Goal: Task Accomplishment & Management: Manage account settings

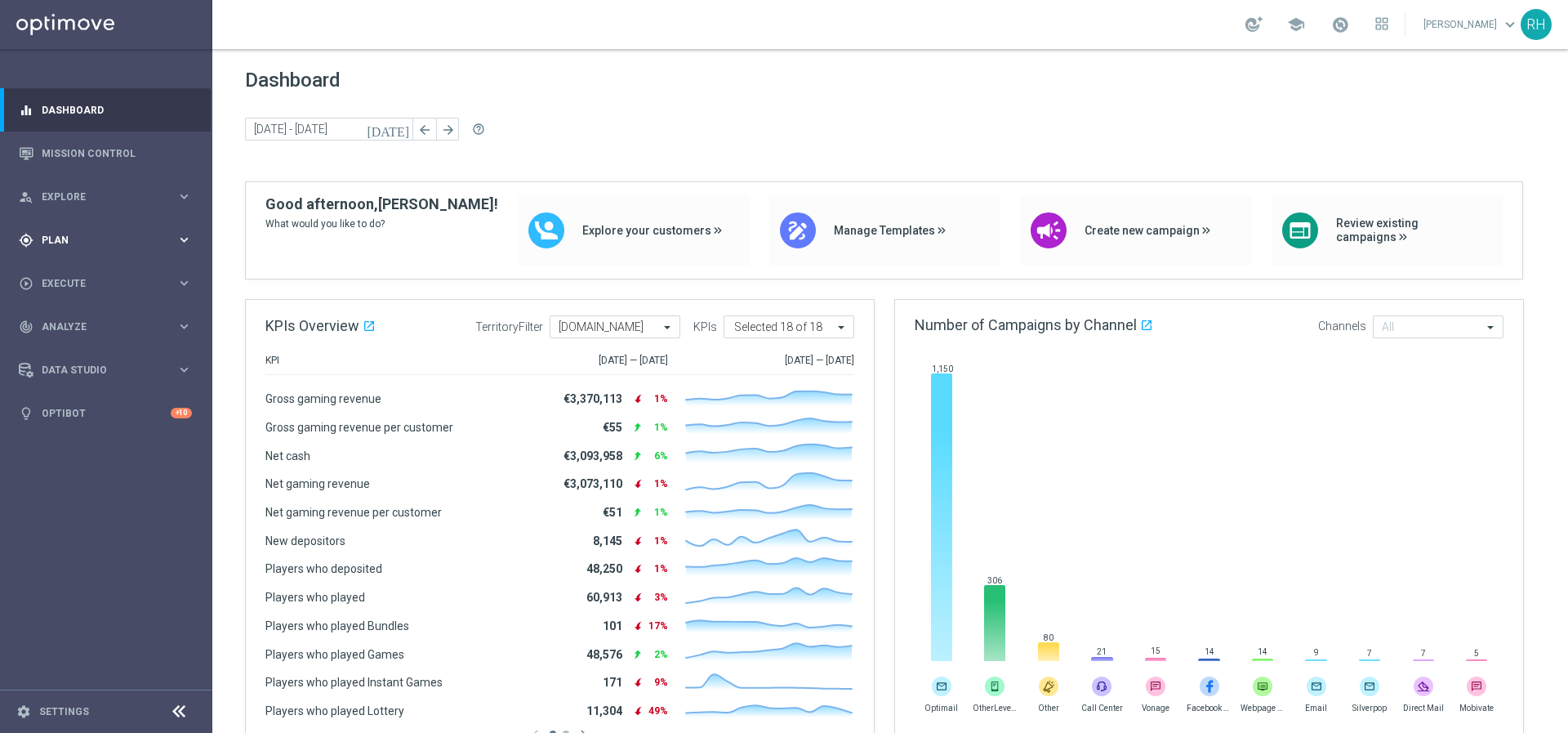
click at [107, 238] on span "Plan" at bounding box center [109, 240] width 135 height 10
click at [112, 273] on link "Target Groups" at bounding box center [106, 273] width 127 height 13
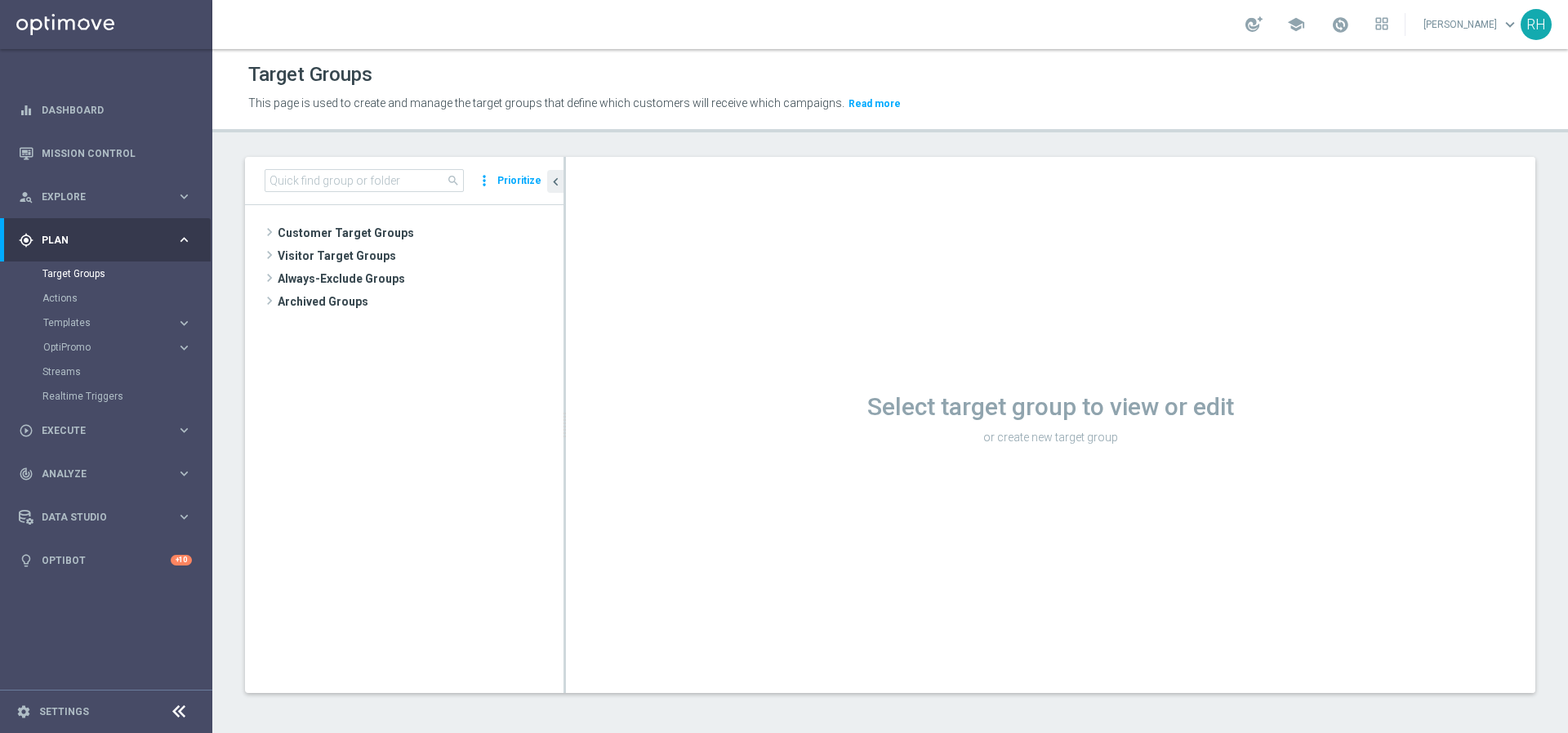
click at [981, 326] on div "Select target group to view or edit or create new target group" at bounding box center [1050, 425] width 970 height 537
click at [1012, 471] on div "Select target group to view or edit or create new target group" at bounding box center [1050, 425] width 970 height 537
drag, startPoint x: 855, startPoint y: 403, endPoint x: 1189, endPoint y: 413, distance: 334.1
click at [1189, 413] on h1 "Select target group to view or edit" at bounding box center [1050, 407] width 970 height 29
drag, startPoint x: 1252, startPoint y: 407, endPoint x: 851, endPoint y: 402, distance: 401.0
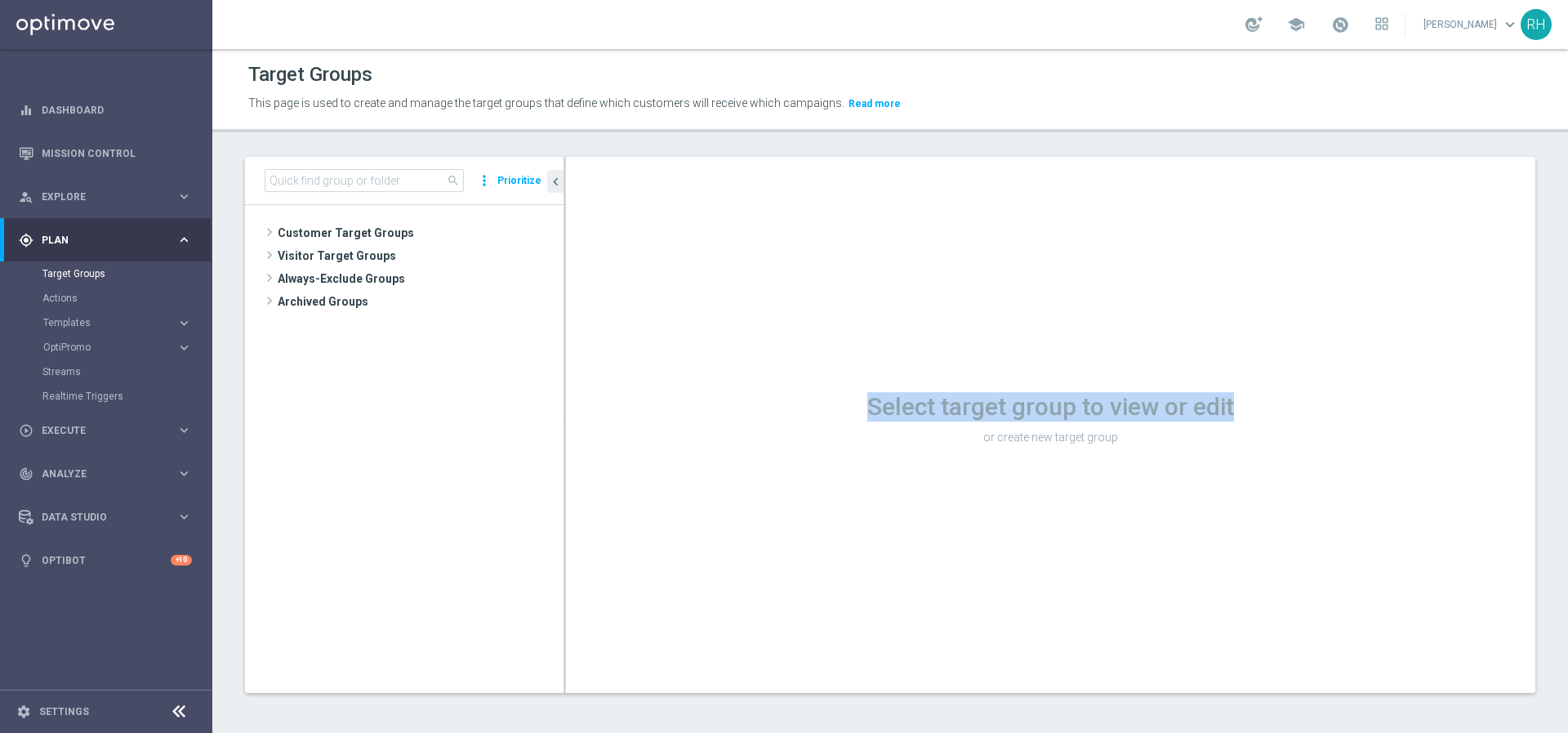
click at [854, 403] on h1 "Select target group to view or edit" at bounding box center [1050, 407] width 970 height 29
click at [850, 402] on h1 "Select target group to view or edit" at bounding box center [1050, 407] width 970 height 29
drag, startPoint x: 846, startPoint y: 402, endPoint x: 1318, endPoint y: 426, distance: 472.6
click at [1229, 419] on h1 "Select target group to view or edit" at bounding box center [1050, 407] width 970 height 29
click at [1318, 426] on div "Select target group to view or edit or create new target group" at bounding box center [1050, 416] width 970 height 65
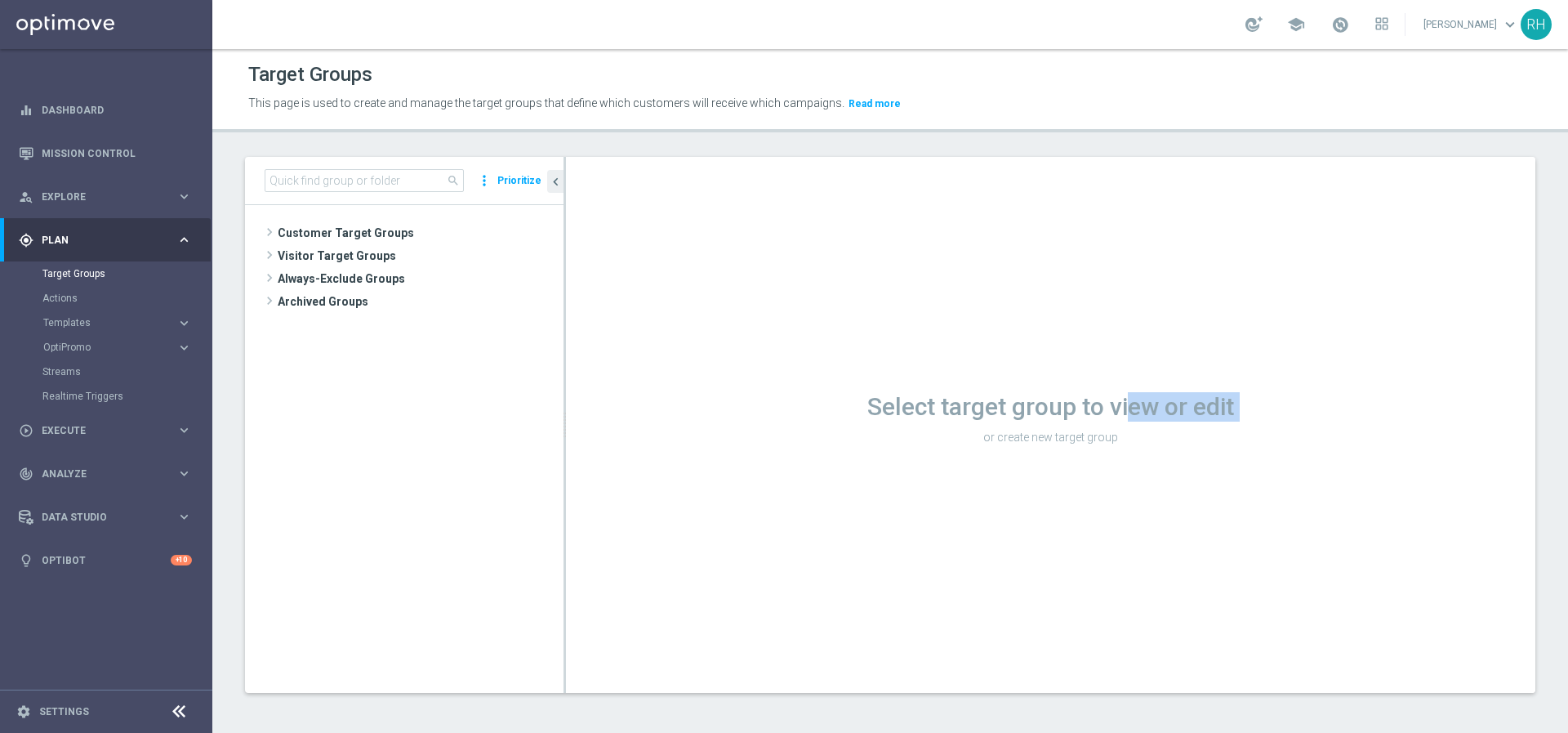
drag, startPoint x: 1318, startPoint y: 426, endPoint x: 1121, endPoint y: 410, distance: 197.6
click at [1121, 410] on div "Select target group to view or edit or create new target group" at bounding box center [1050, 416] width 970 height 65
click at [1121, 410] on h1 "Select target group to view or edit" at bounding box center [1050, 407] width 970 height 29
click at [818, 407] on h1 "Select target group to view or edit" at bounding box center [1050, 407] width 970 height 29
click at [890, 409] on h1 "Select target group to view or edit" at bounding box center [1050, 407] width 970 height 29
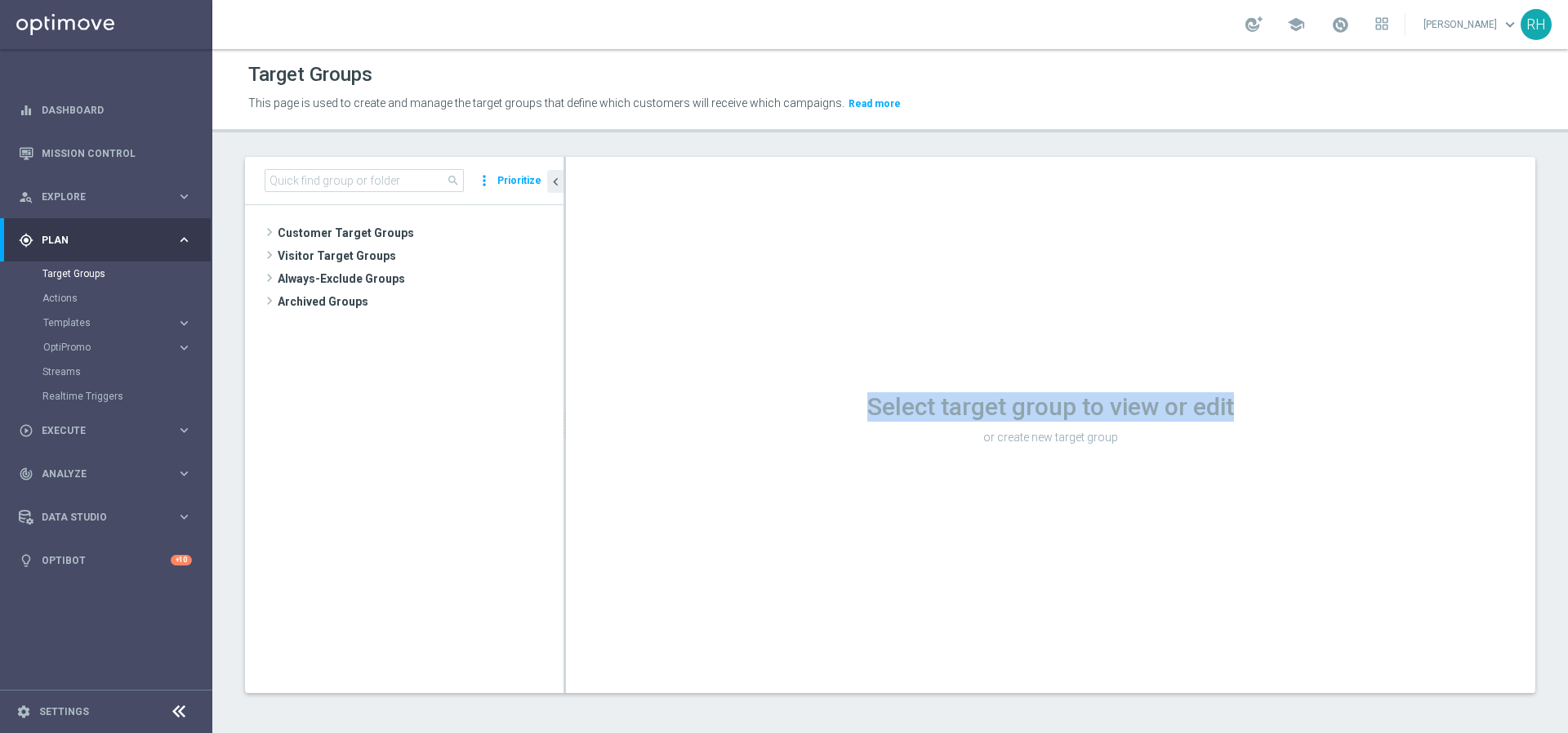
drag, startPoint x: 842, startPoint y: 405, endPoint x: 1304, endPoint y: 396, distance: 462.1
click at [1303, 396] on h1 "Select target group to view or edit" at bounding box center [1050, 407] width 970 height 29
click at [1304, 396] on h1 "Select target group to view or edit" at bounding box center [1050, 407] width 970 height 29
drag, startPoint x: 1287, startPoint y: 396, endPoint x: 963, endPoint y: 397, distance: 324.0
click at [976, 399] on h1 "Select target group to view or edit" at bounding box center [1050, 407] width 970 height 29
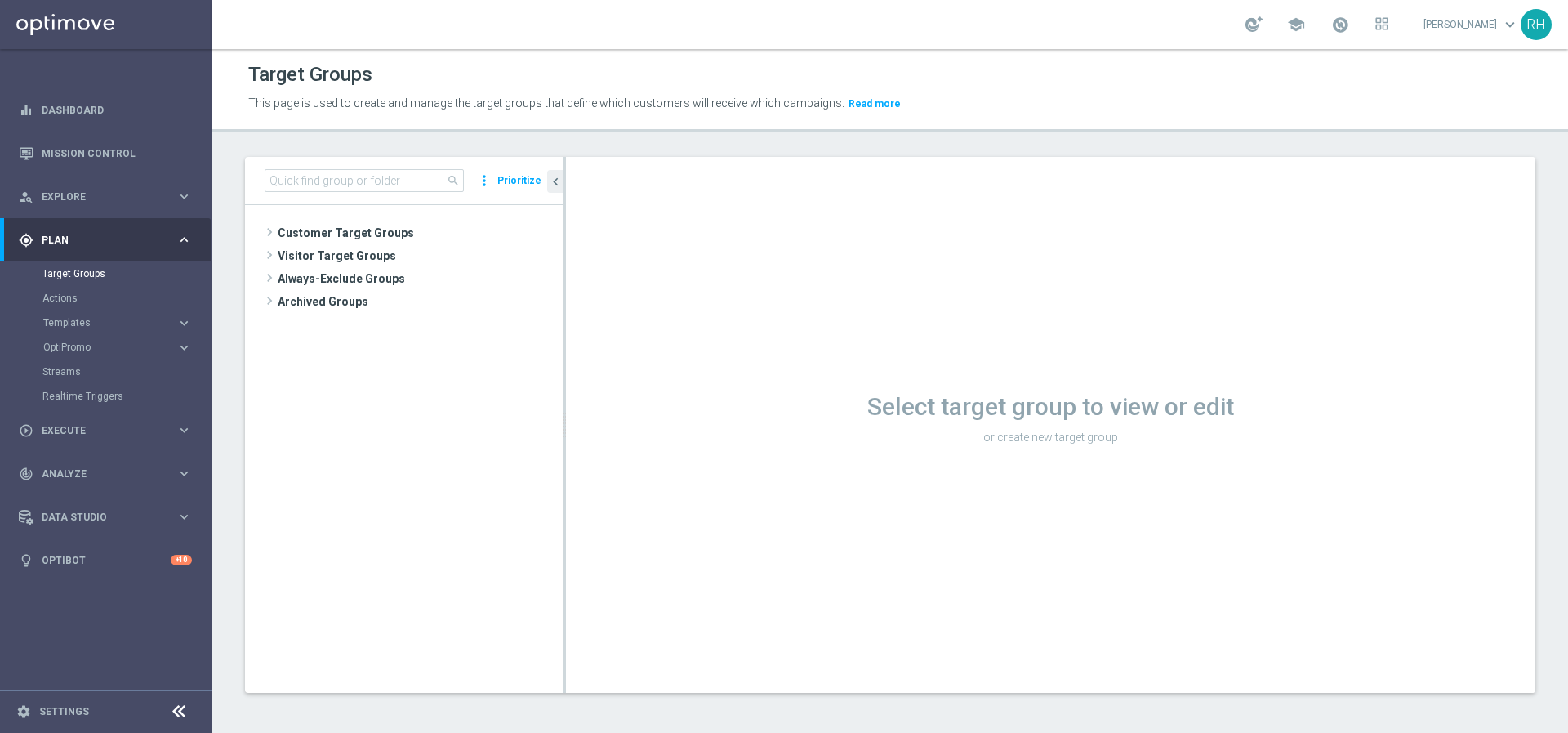
click at [962, 397] on h1 "Select target group to view or edit" at bounding box center [1050, 407] width 970 height 29
drag, startPoint x: 785, startPoint y: 397, endPoint x: 855, endPoint y: 397, distance: 70.0
click at [793, 397] on h1 "Select target group to view or edit" at bounding box center [1050, 407] width 970 height 29
drag, startPoint x: 865, startPoint y: 397, endPoint x: 1334, endPoint y: 422, distance: 469.7
click at [1334, 422] on div "Select target group to view or edit or create new target group" at bounding box center [1050, 416] width 970 height 65
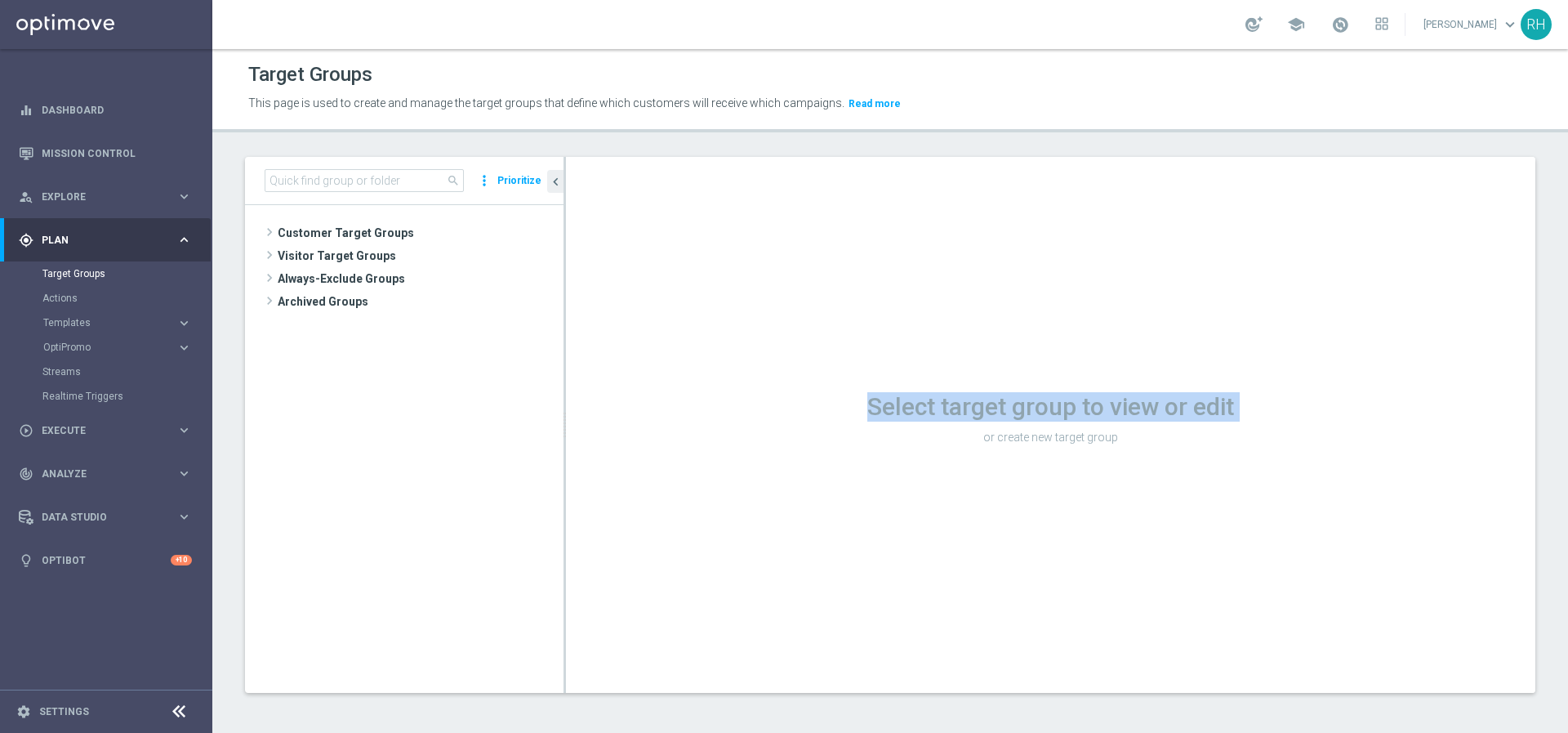
click at [1334, 422] on div "Select target group to view or edit or create new target group" at bounding box center [1050, 416] width 970 height 65
drag, startPoint x: 1257, startPoint y: 410, endPoint x: 862, endPoint y: 409, distance: 395.0
click at [877, 410] on h1 "Select target group to view or edit" at bounding box center [1050, 407] width 970 height 29
drag, startPoint x: 862, startPoint y: 409, endPoint x: 840, endPoint y: 409, distance: 22.0
click at [862, 409] on h1 "Select target group to view or edit" at bounding box center [1050, 407] width 970 height 29
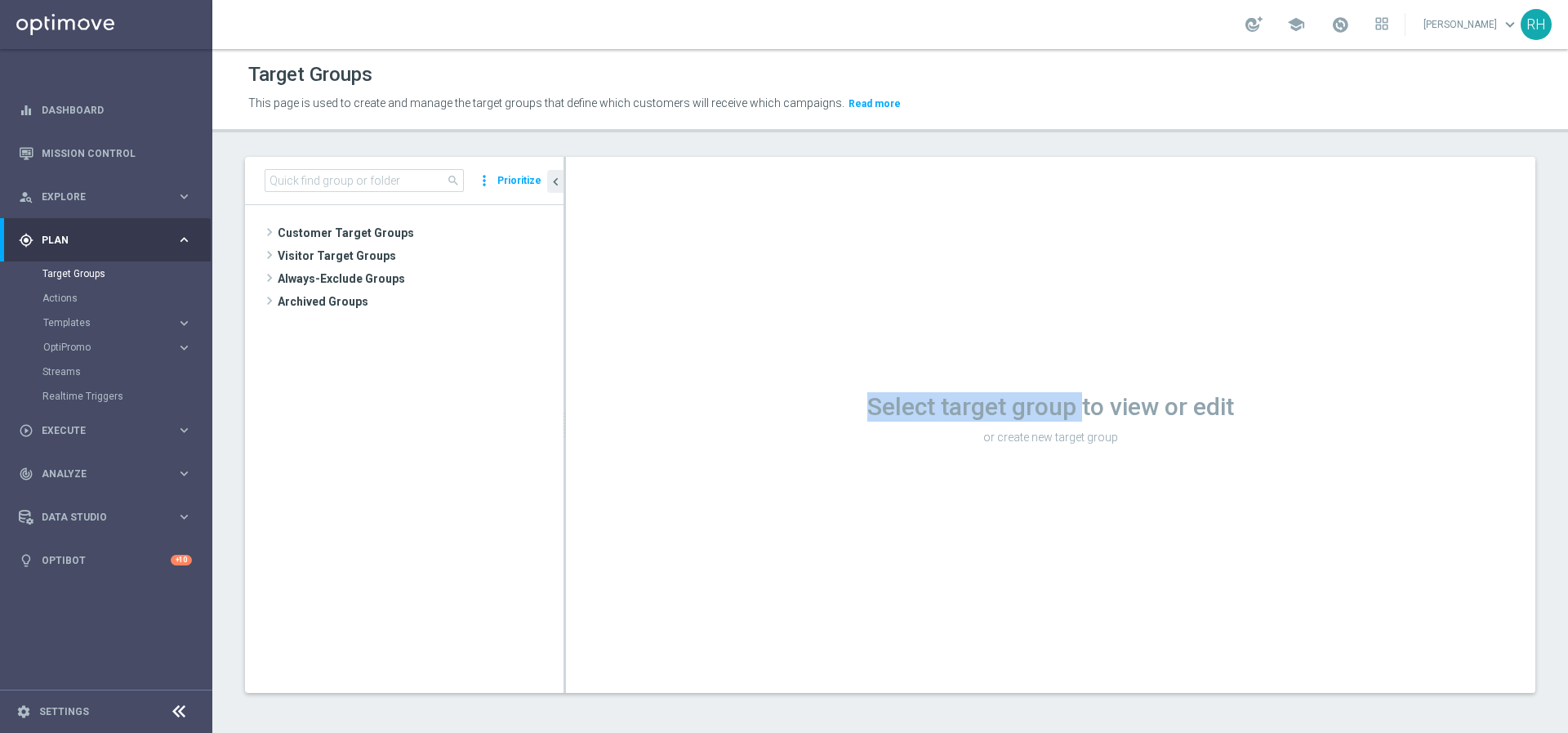
drag, startPoint x: 840, startPoint y: 409, endPoint x: 1093, endPoint y: 405, distance: 253.0
click at [1088, 405] on h1 "Select target group to view or edit" at bounding box center [1050, 407] width 970 height 29
drag, startPoint x: 1111, startPoint y: 405, endPoint x: 1204, endPoint y: 405, distance: 93.0
click at [1144, 405] on h1 "Select target group to view or edit" at bounding box center [1050, 407] width 970 height 29
click at [1215, 405] on h1 "Select target group to view or edit" at bounding box center [1050, 407] width 970 height 29
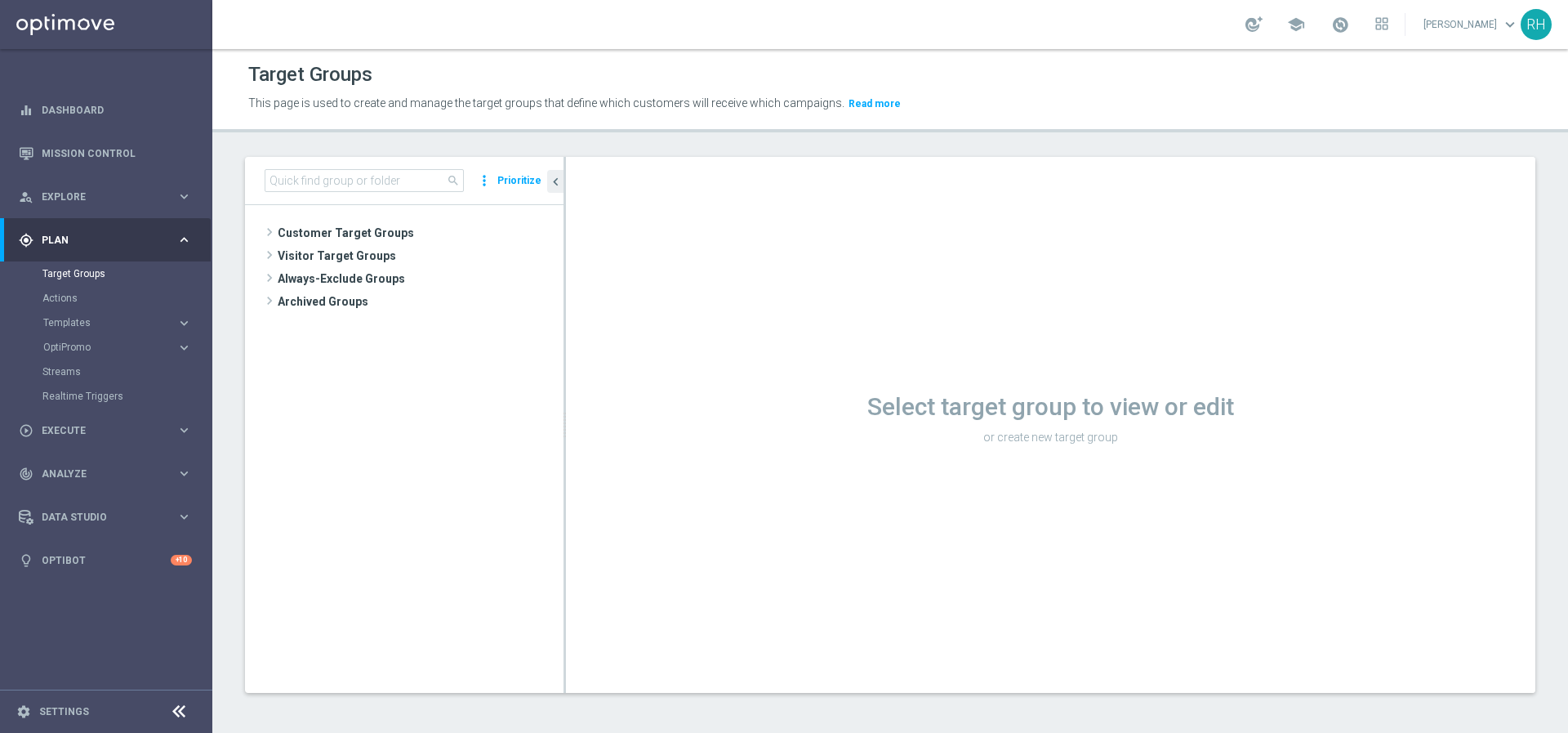
click at [1219, 405] on h1 "Select target group to view or edit" at bounding box center [1050, 407] width 970 height 29
click at [1231, 405] on h1 "Select target group to view or edit" at bounding box center [1050, 407] width 970 height 29
drag, startPoint x: 1231, startPoint y: 405, endPoint x: 971, endPoint y: 403, distance: 260.0
click at [996, 405] on h1 "Select target group to view or edit" at bounding box center [1050, 407] width 970 height 29
drag, startPoint x: 971, startPoint y: 403, endPoint x: 874, endPoint y: 407, distance: 97.1
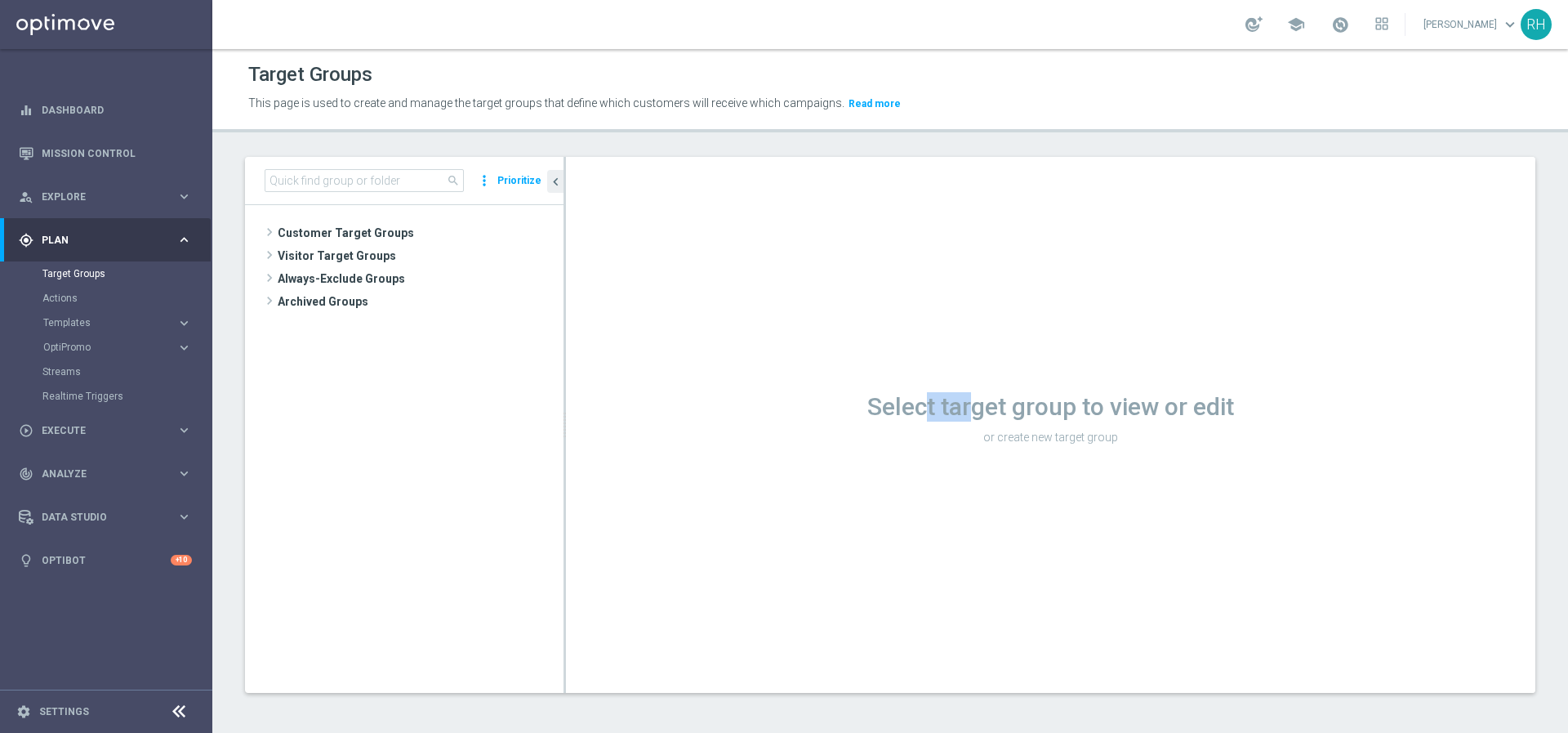
click at [917, 407] on h1 "Select target group to view or edit" at bounding box center [1050, 407] width 970 height 29
drag, startPoint x: 874, startPoint y: 407, endPoint x: 791, endPoint y: 407, distance: 83.0
click at [873, 407] on h1 "Select target group to view or edit" at bounding box center [1050, 407] width 970 height 29
drag, startPoint x: 791, startPoint y: 407, endPoint x: 1264, endPoint y: 411, distance: 473.0
click at [1264, 411] on h1 "Select target group to view or edit" at bounding box center [1050, 407] width 970 height 29
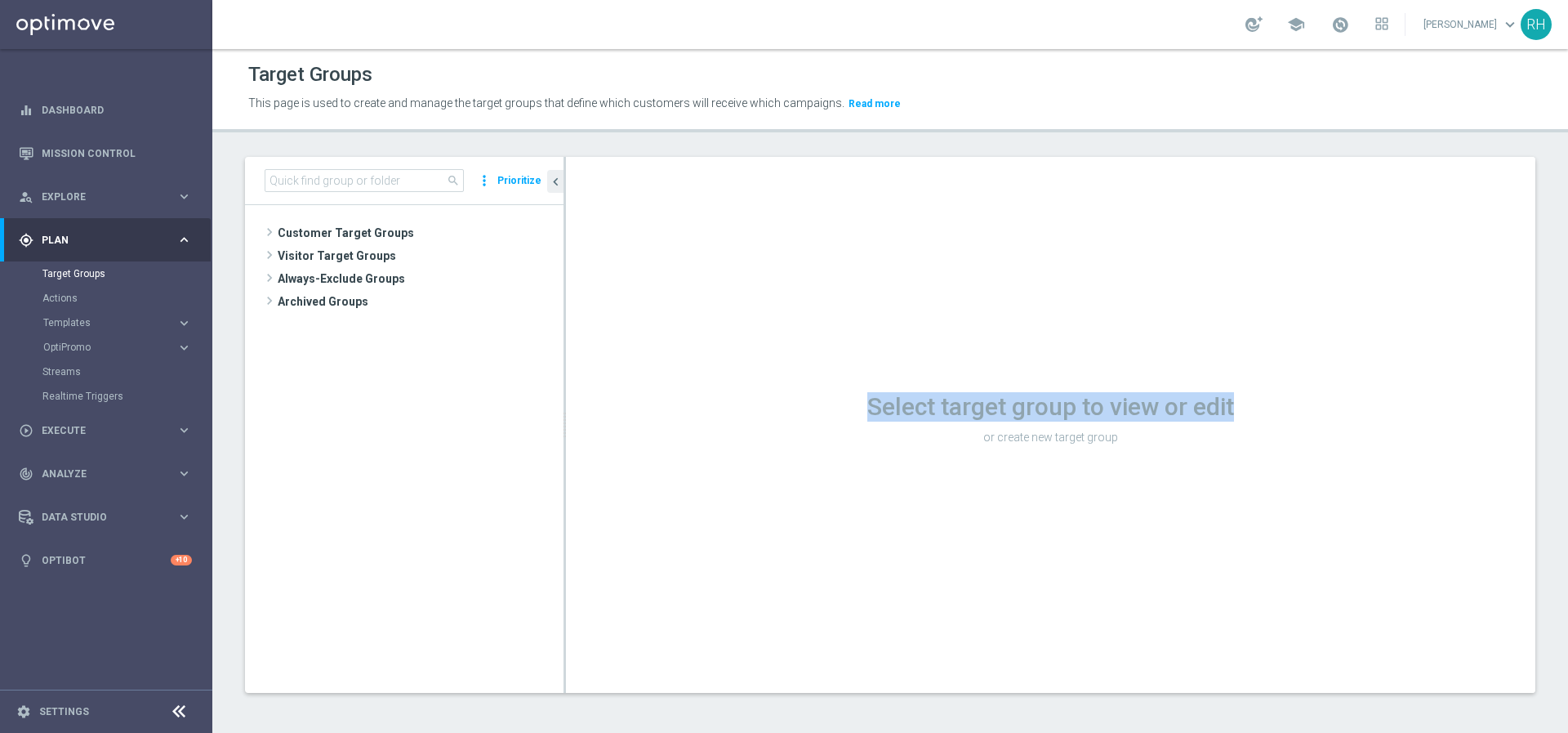
click at [1264, 411] on h1 "Select target group to view or edit" at bounding box center [1050, 407] width 970 height 29
click at [1306, 374] on div "Select target group to view or edit or create new target group" at bounding box center [1050, 425] width 970 height 537
click at [1307, 439] on p "or create new target group" at bounding box center [1050, 437] width 970 height 15
click at [1274, 411] on h1 "Select target group to view or edit" at bounding box center [1050, 407] width 970 height 29
click at [1274, 410] on h1 "Select target group to view or edit" at bounding box center [1050, 407] width 970 height 29
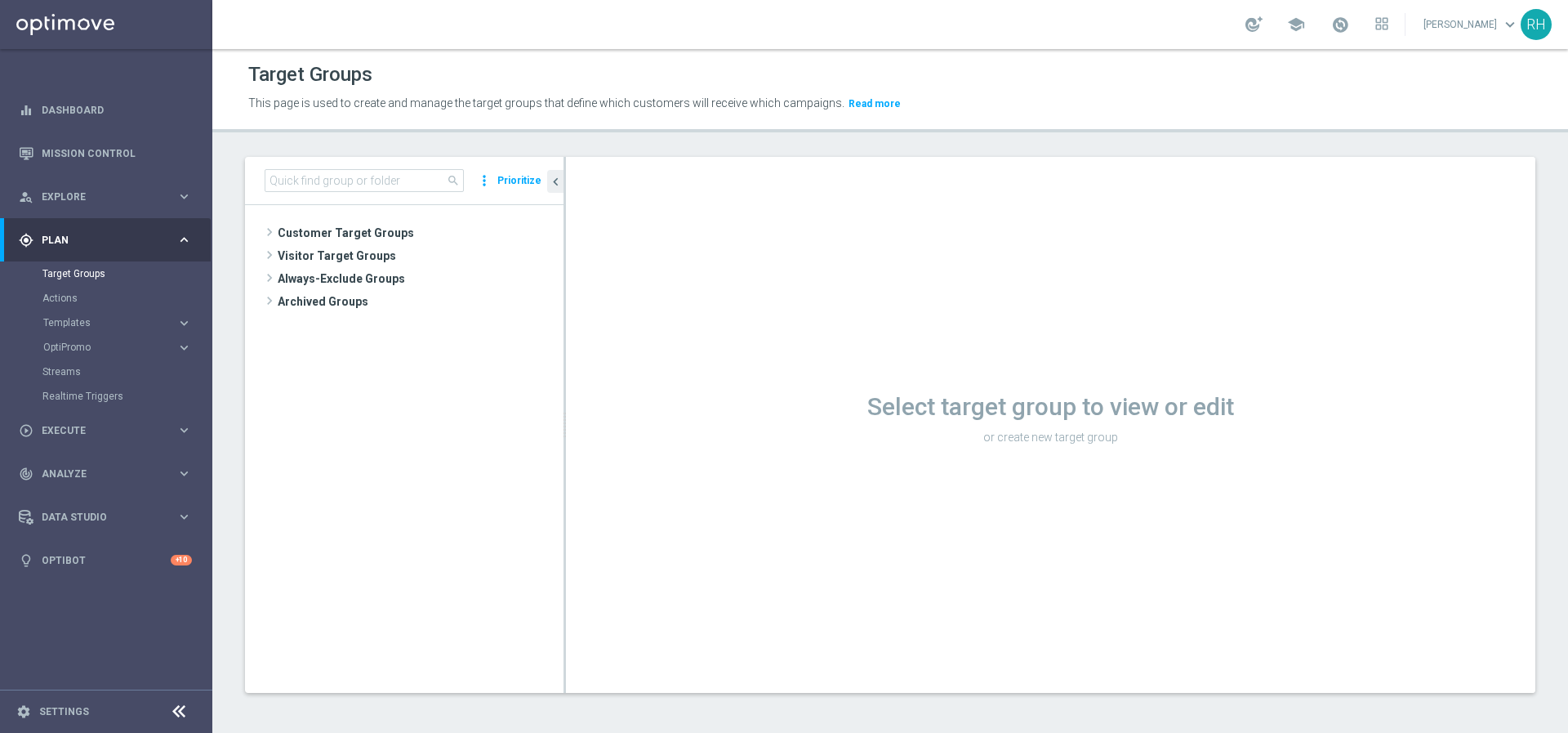
click at [1268, 411] on h1 "Select target group to view or edit" at bounding box center [1050, 407] width 970 height 29
click at [378, 182] on input at bounding box center [364, 180] width 199 height 22
paste input "UK_SPORTSBOOK_APP | Stakes last 365 days"
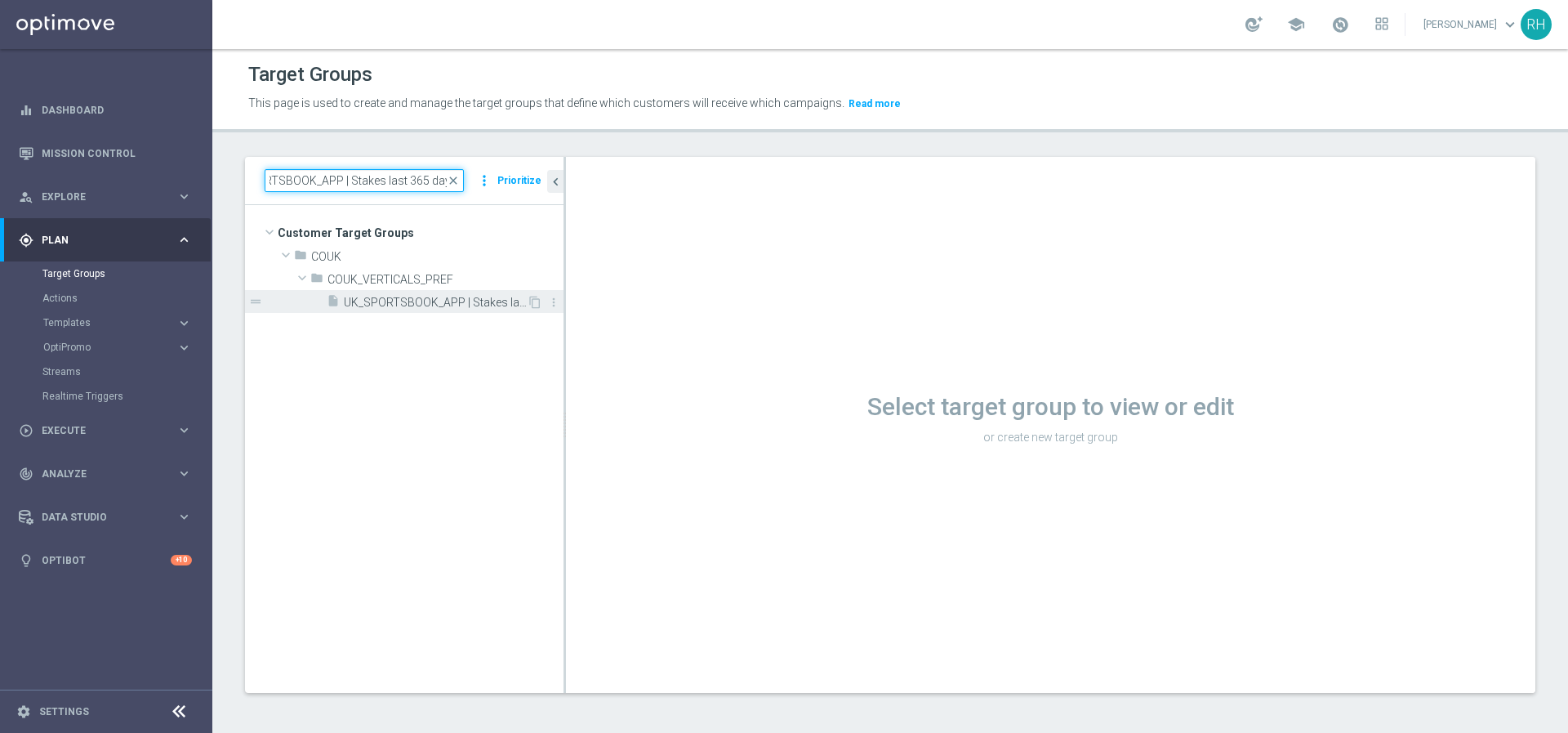
type input "UK_SPORTSBOOK_APP | Stakes last 365 days"
click at [453, 297] on span "UK_SPORTSBOOK_APP | Stakes last 365 days" at bounding box center [435, 303] width 183 height 14
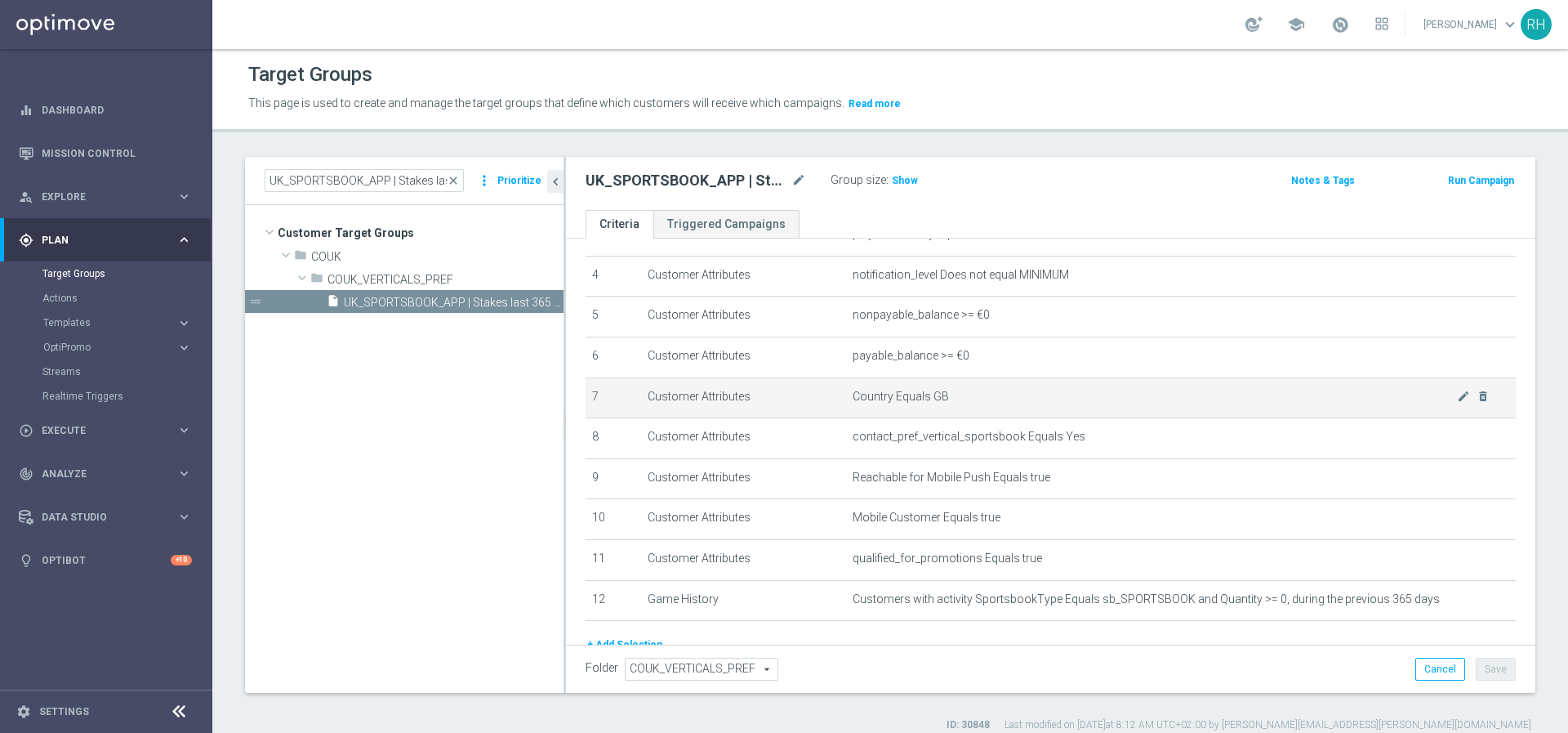
scroll to position [159, 0]
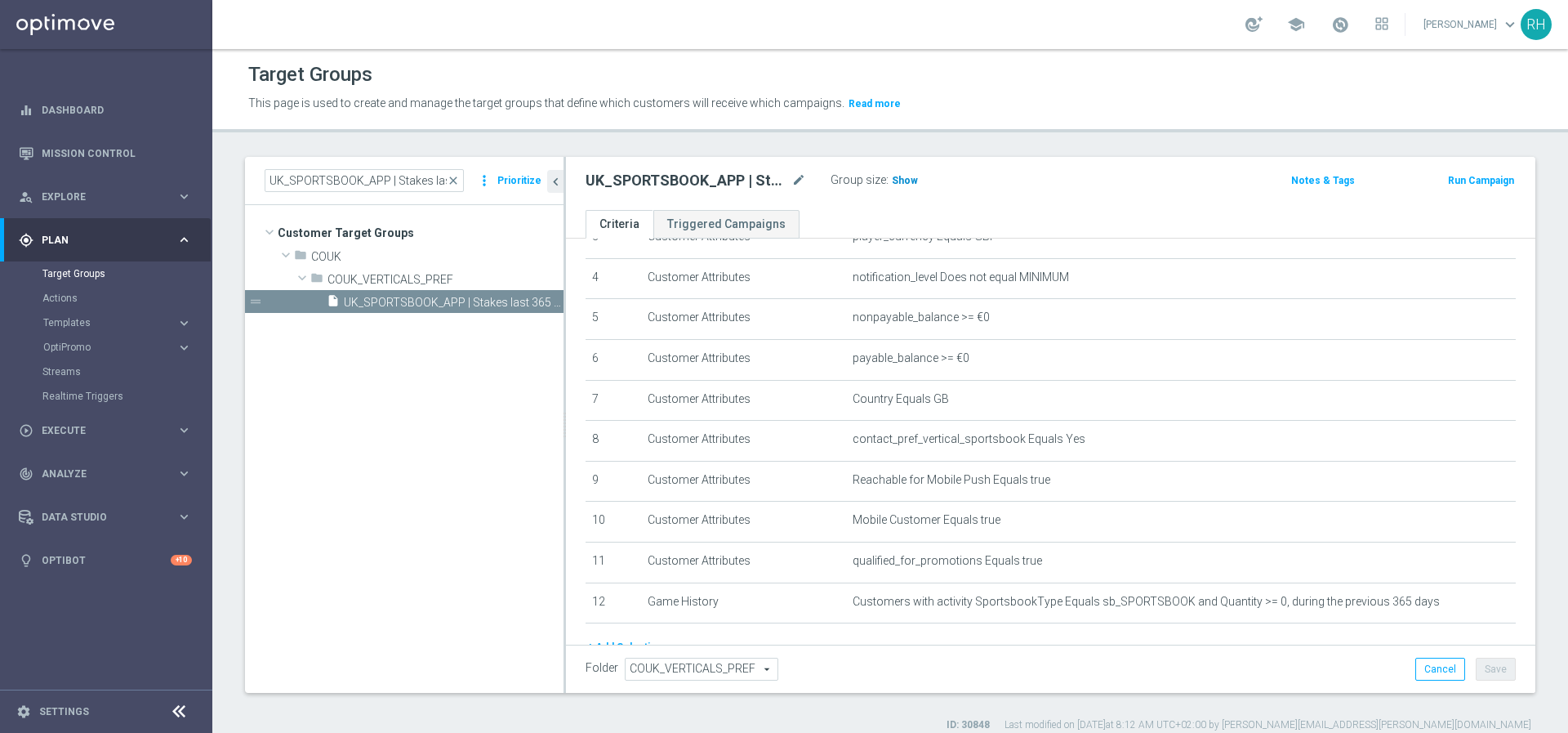
click at [910, 183] on span "Show" at bounding box center [905, 181] width 26 height 12
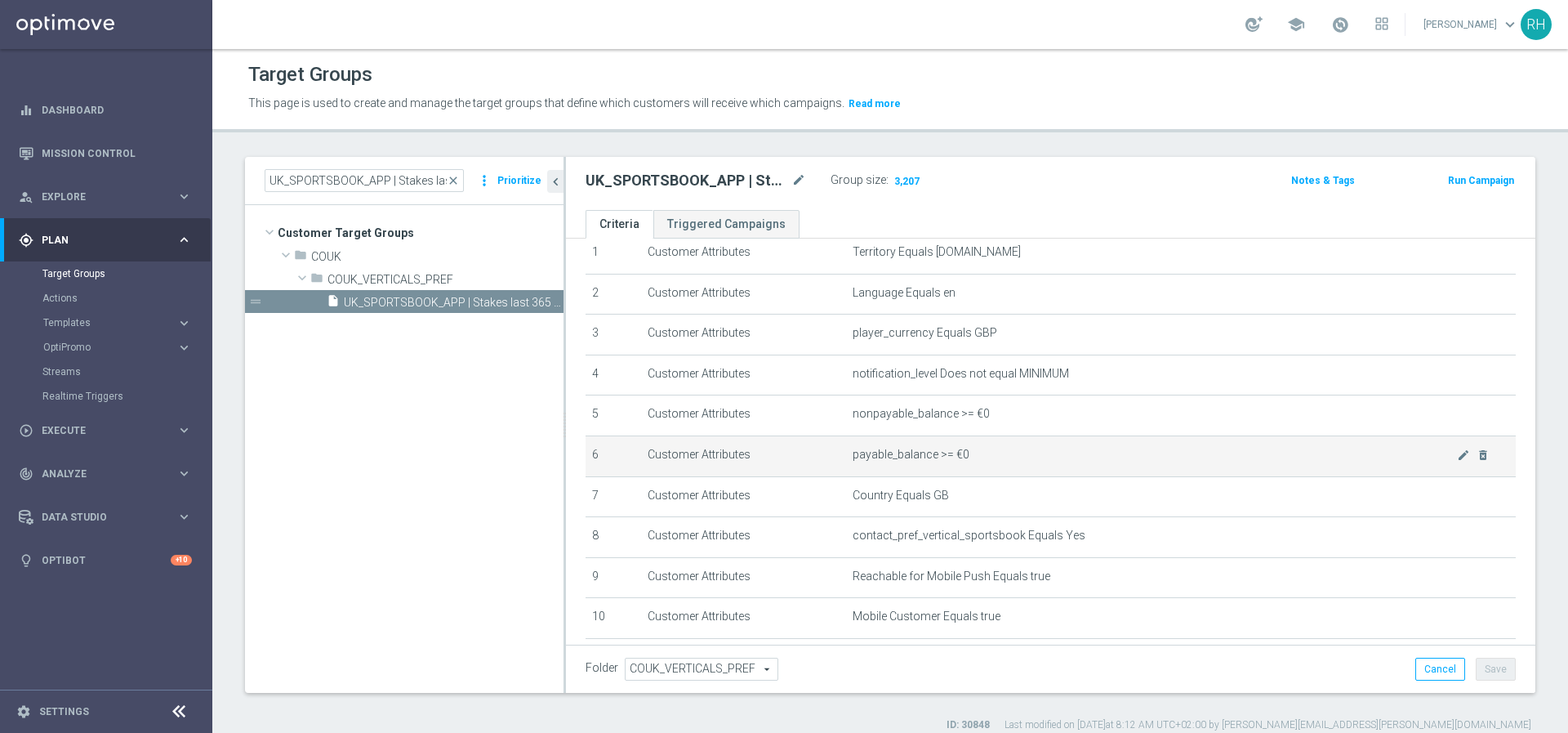
scroll to position [230, 0]
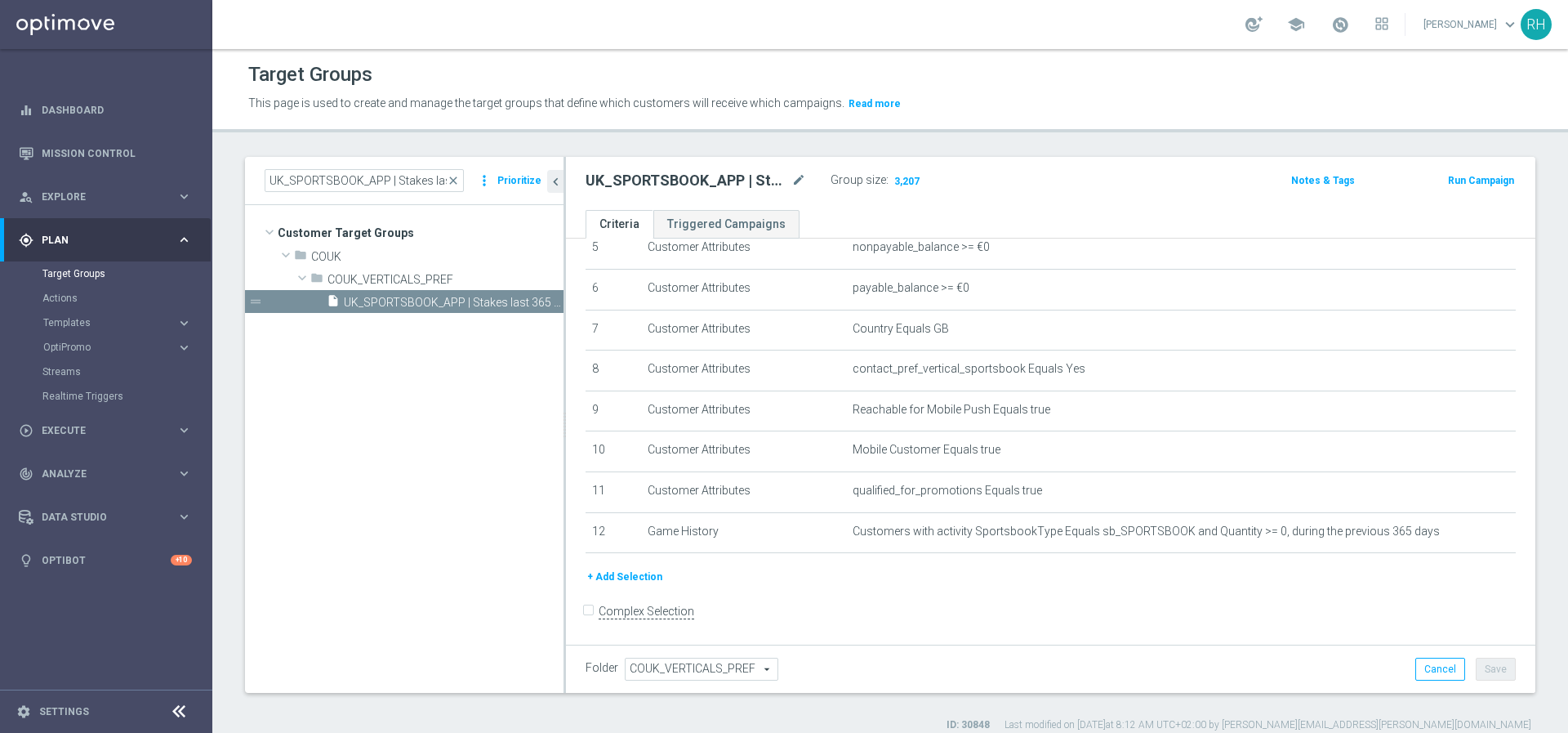
click at [1513, 155] on div "Target Groups This page is used to create and manage the target groups that def…" at bounding box center [890, 391] width 1356 height 684
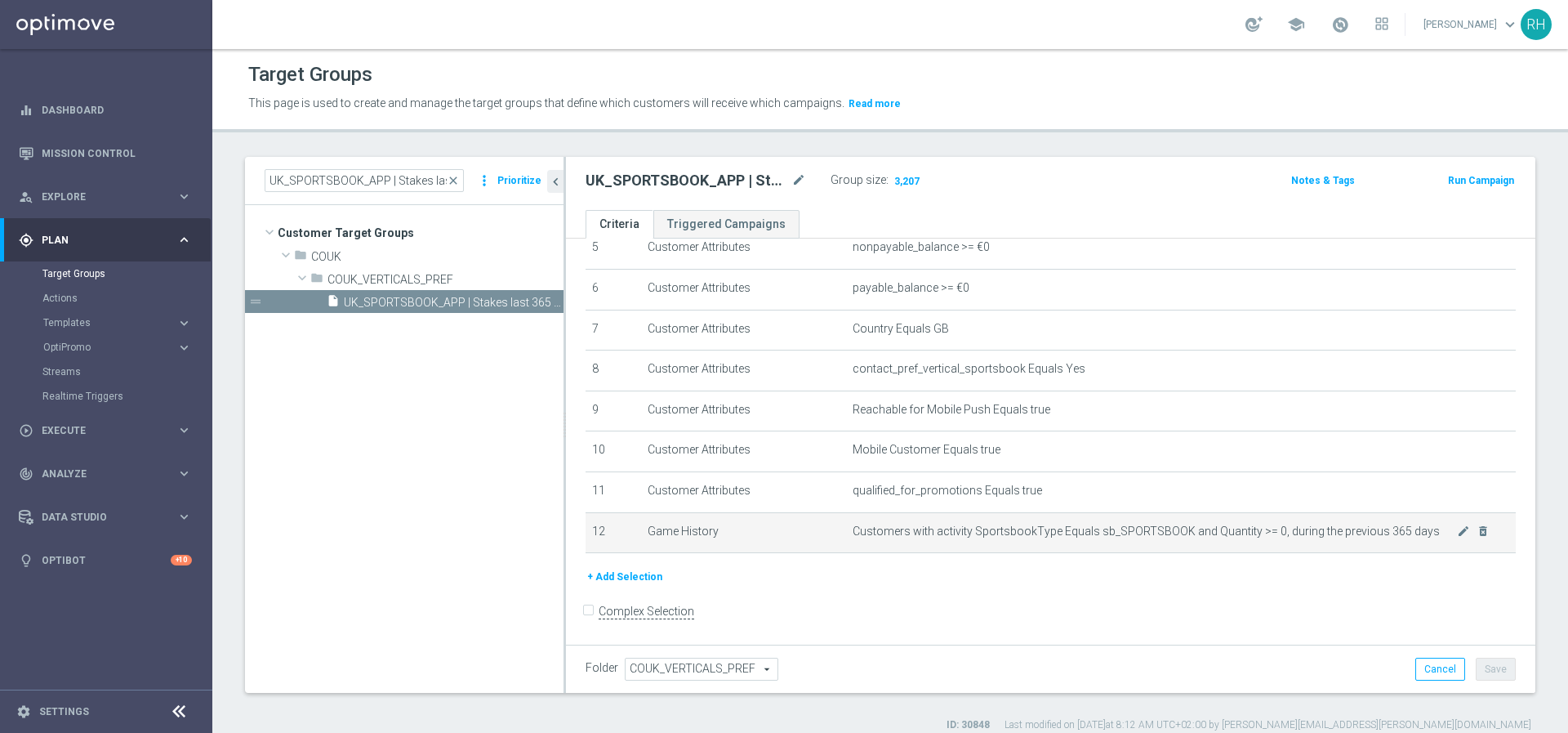
click at [1129, 515] on td "Customers with activity SportsbookType Equals sb_SPORTSBOOK and Quantity >= 0, …" at bounding box center [1181, 533] width 670 height 41
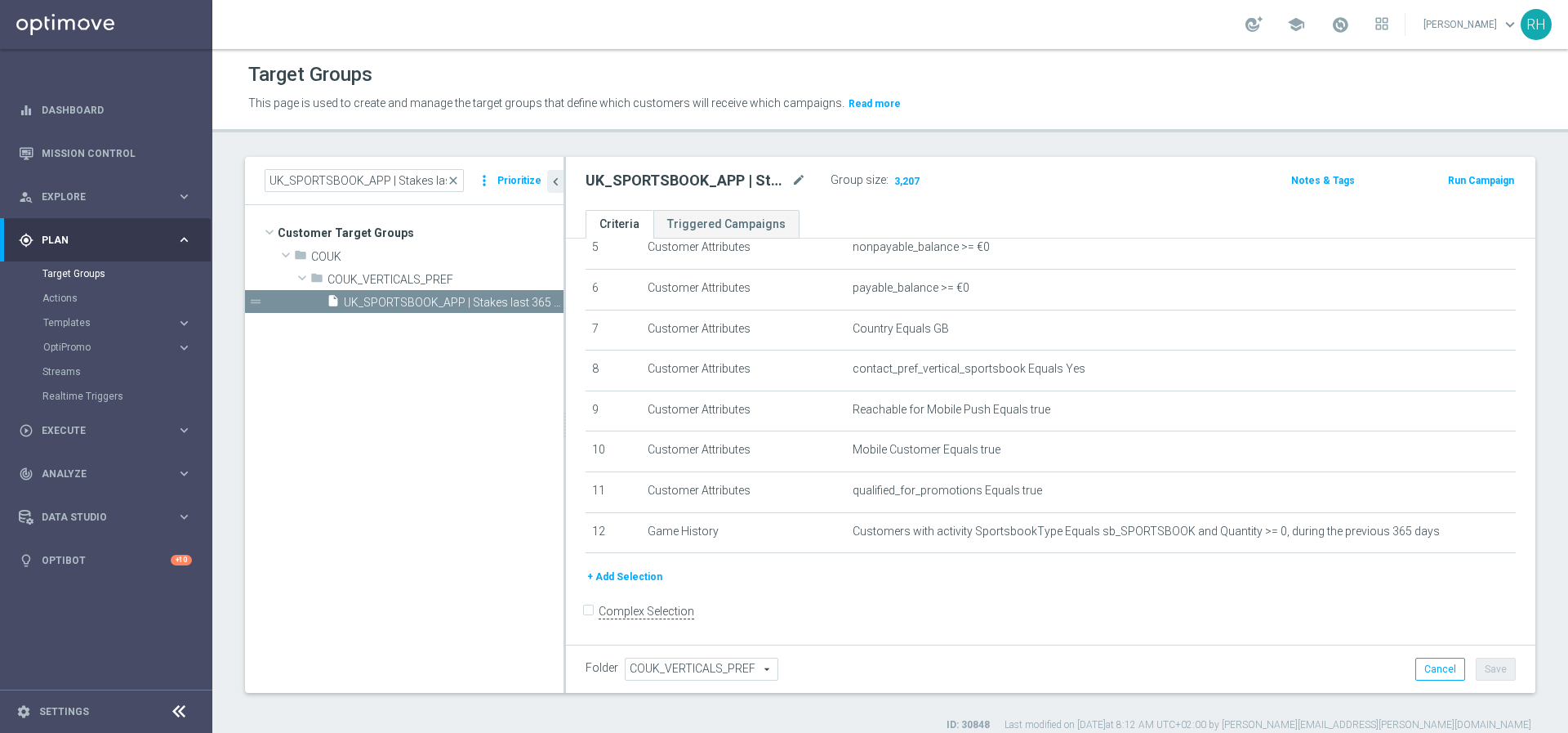
click at [629, 578] on button "+ Add Selection" at bounding box center [625, 577] width 78 height 18
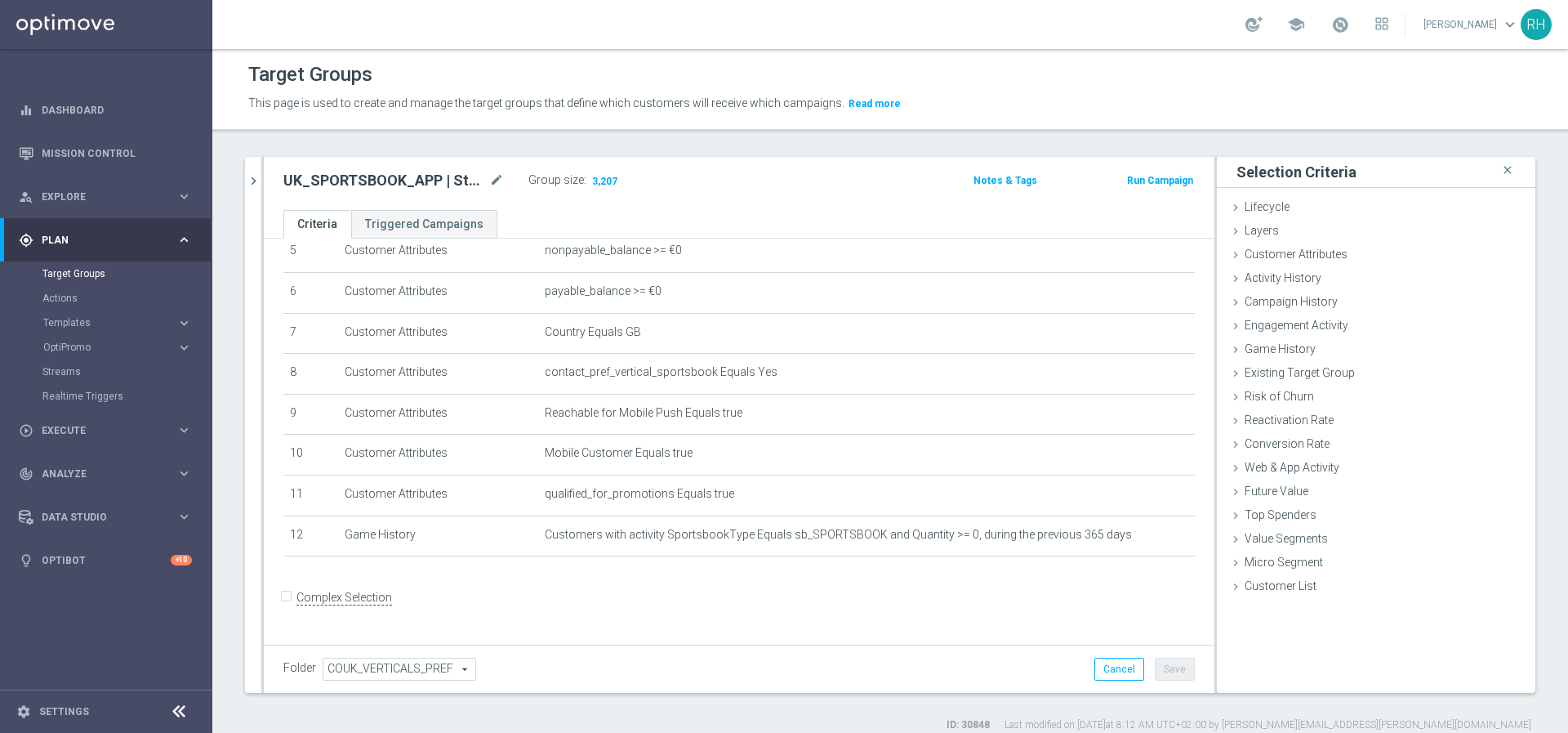
scroll to position [212, 0]
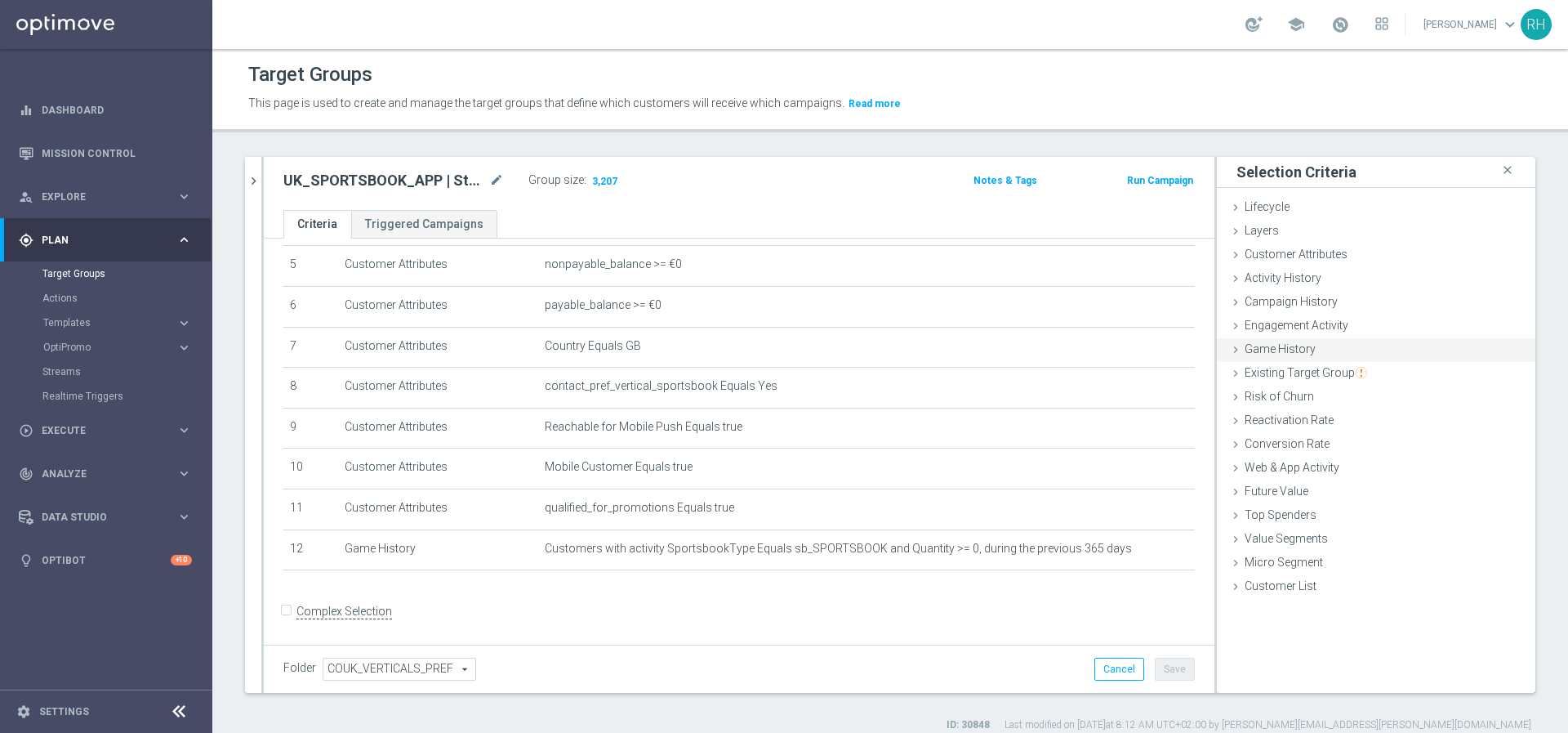
click at [1258, 342] on span "Game History" at bounding box center [1280, 348] width 71 height 13
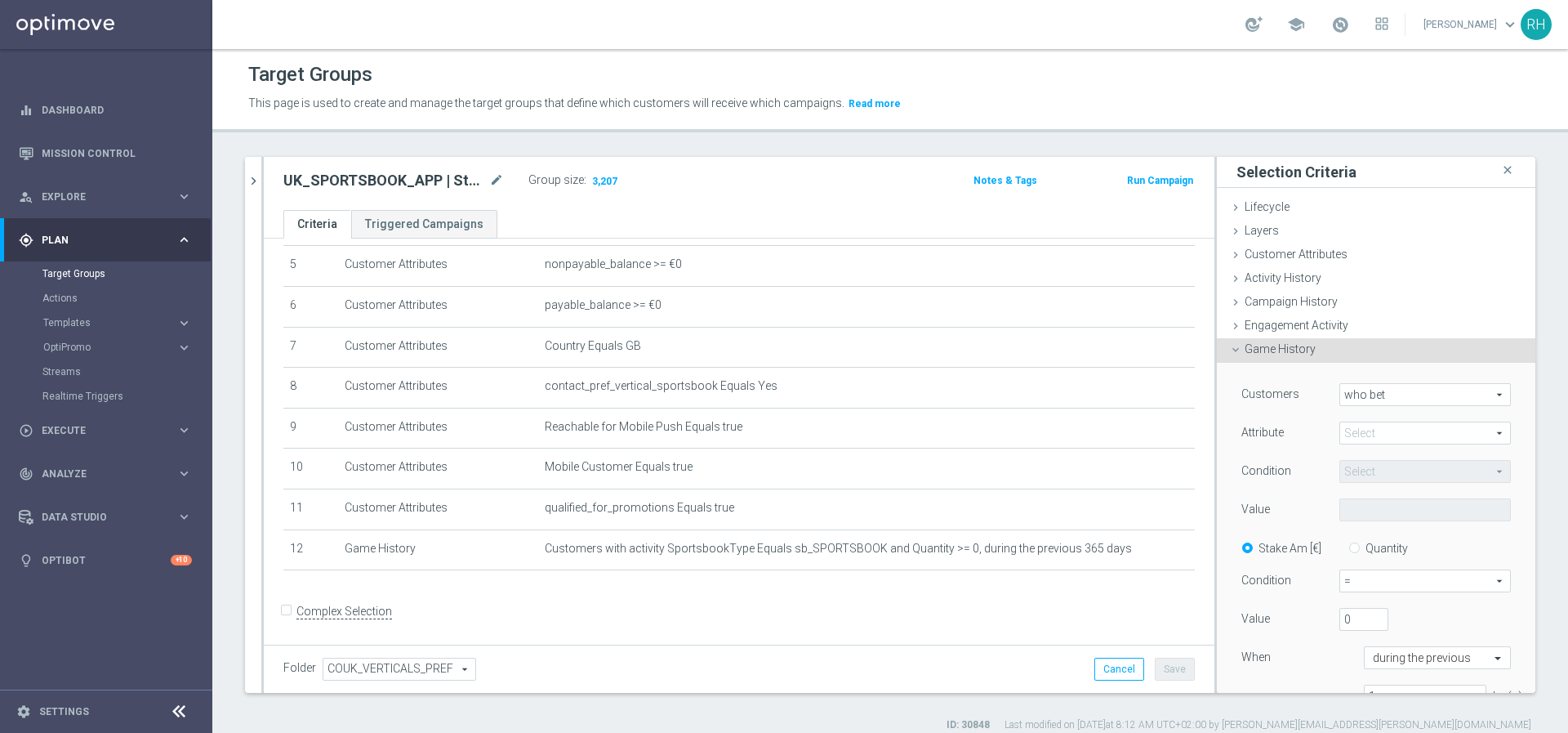
click at [1365, 399] on span "who bet" at bounding box center [1425, 395] width 170 height 22
click at [1270, 427] on label "Attribute" at bounding box center [1262, 432] width 42 height 15
click at [1357, 437] on span at bounding box center [1425, 433] width 170 height 22
click at [1286, 472] on div "Condition" at bounding box center [1278, 473] width 98 height 26
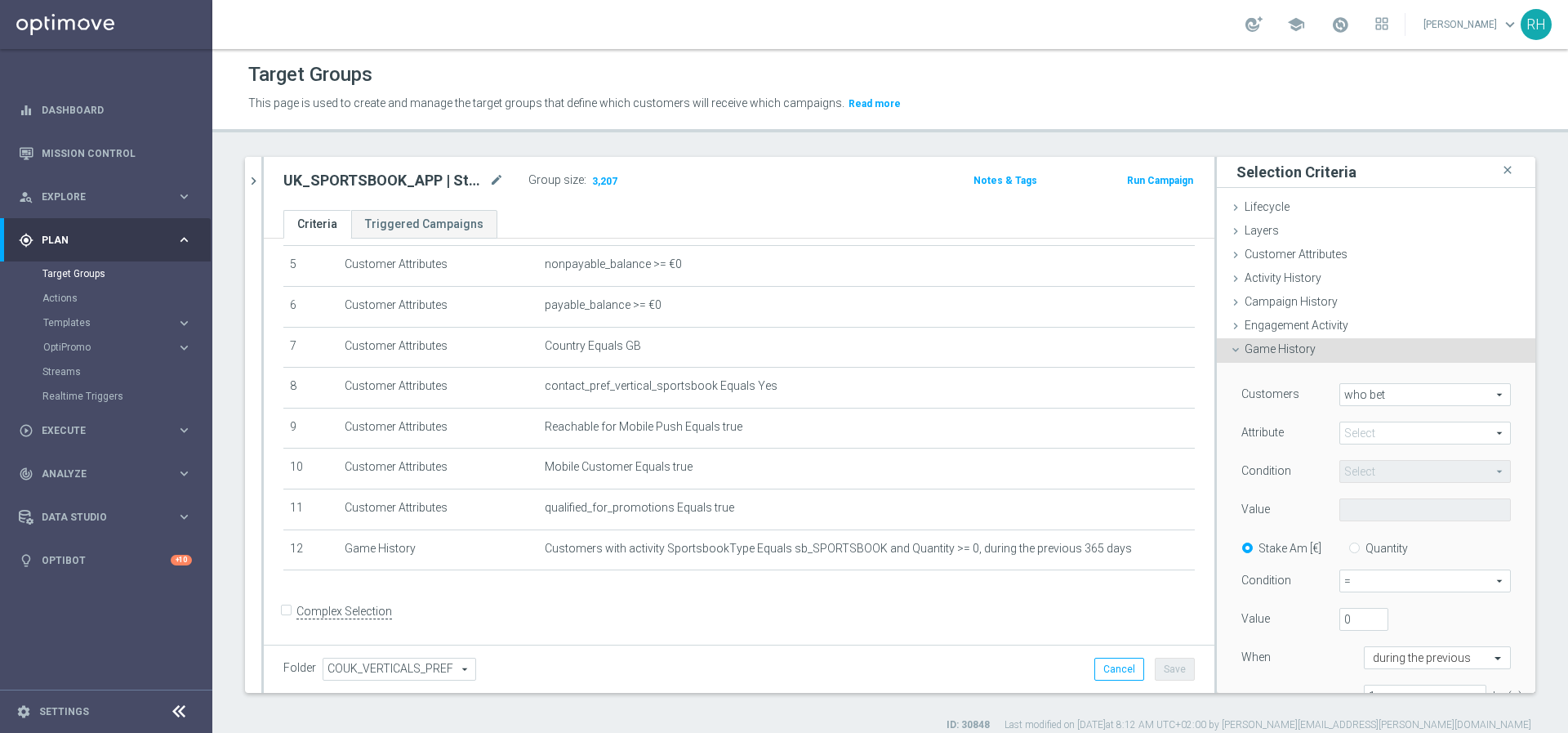
scroll to position [0, 0]
click at [1352, 430] on span at bounding box center [1425, 433] width 170 height 22
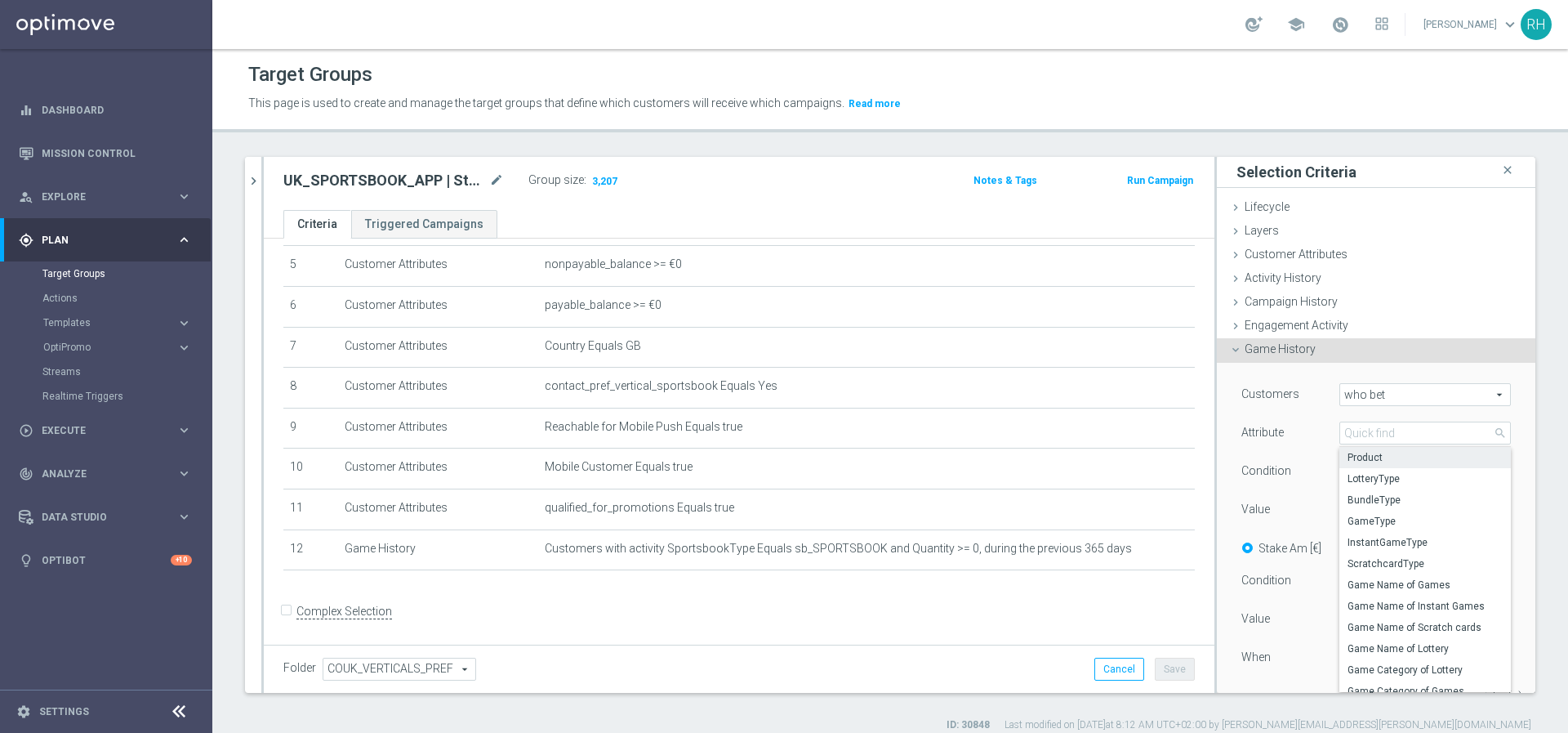
click at [1361, 456] on span "Product" at bounding box center [1425, 457] width 155 height 13
type input "Product"
type input "Equals"
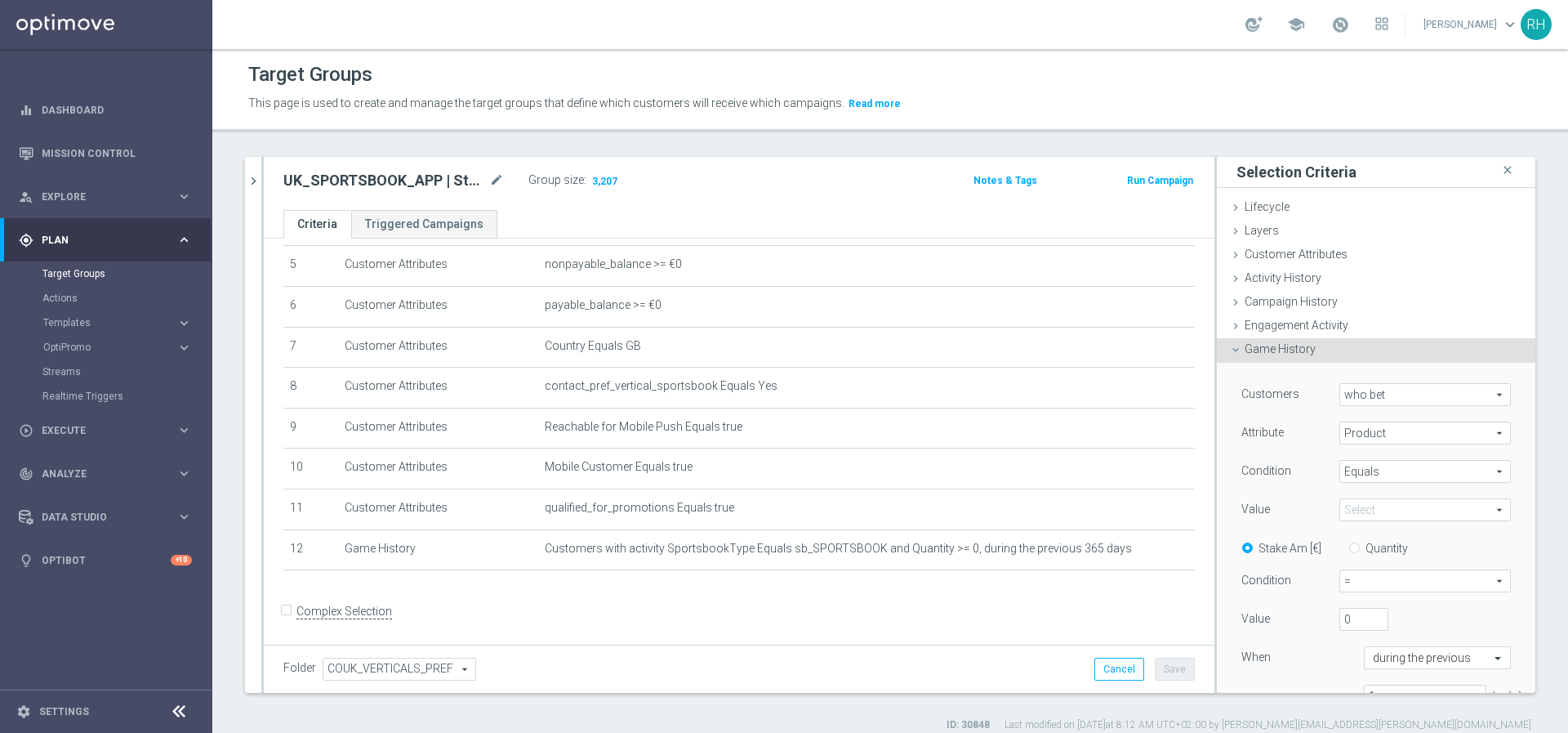
click at [1376, 511] on span at bounding box center [1425, 510] width 170 height 22
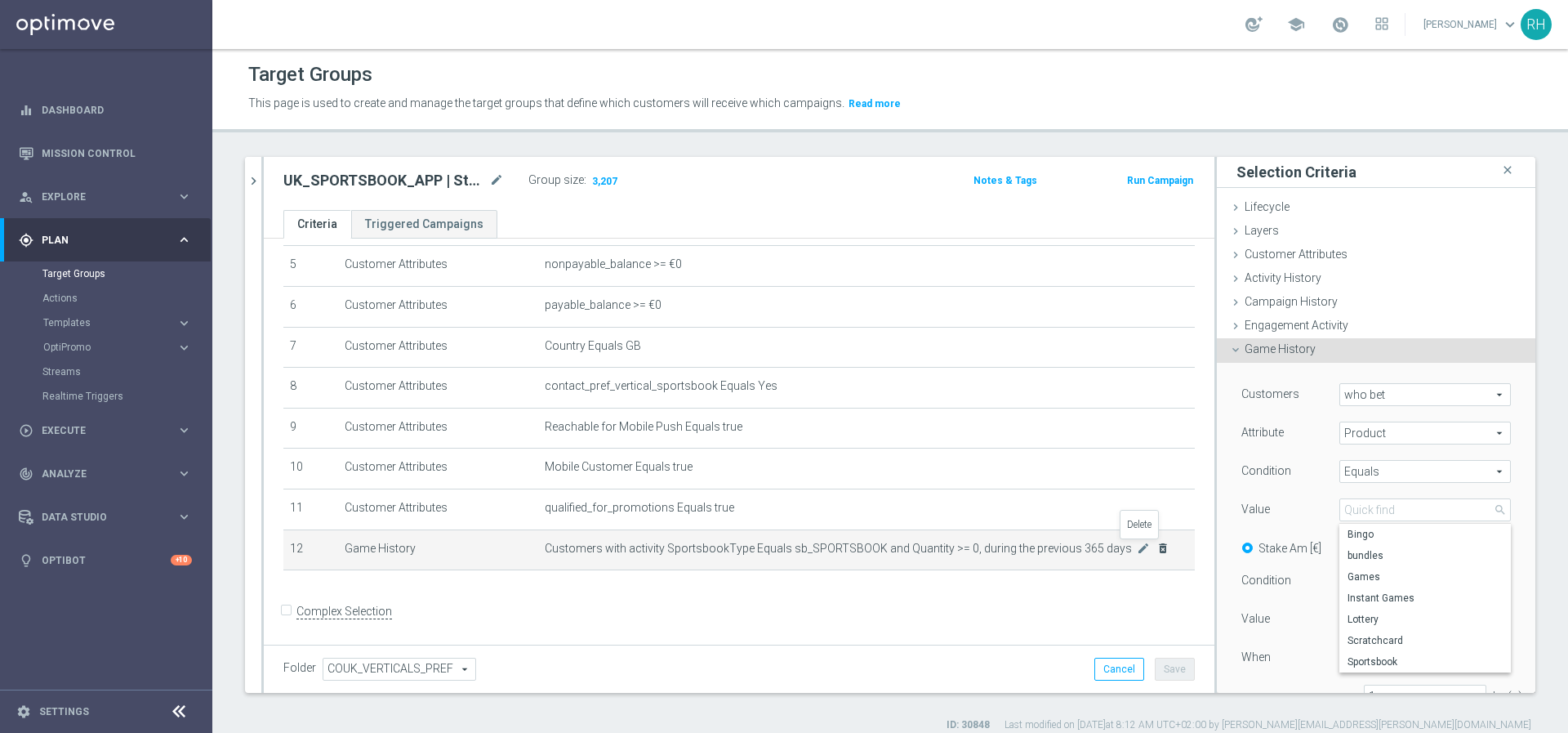
click at [1157, 551] on icon "delete_forever" at bounding box center [1163, 547] width 13 height 13
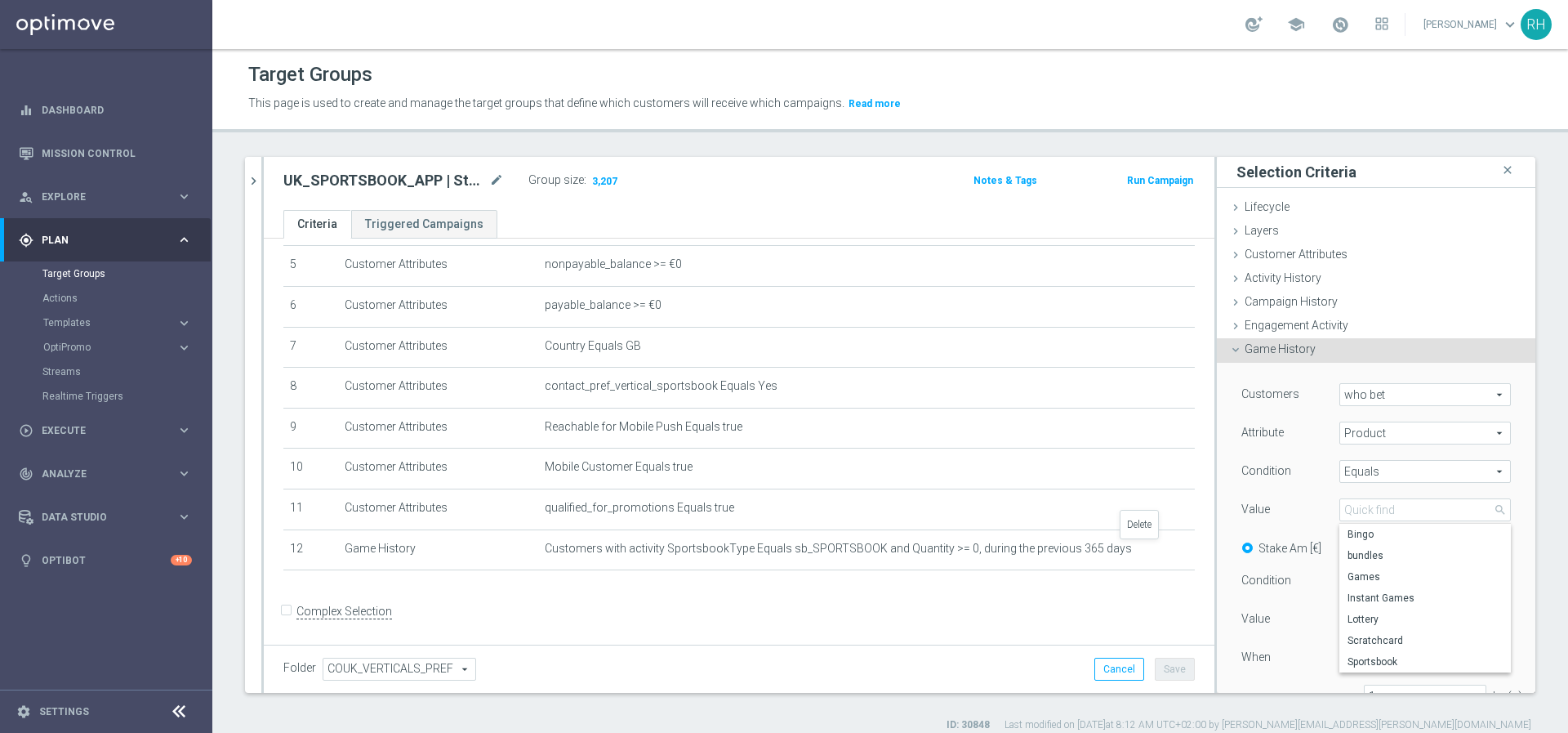
scroll to position [172, 0]
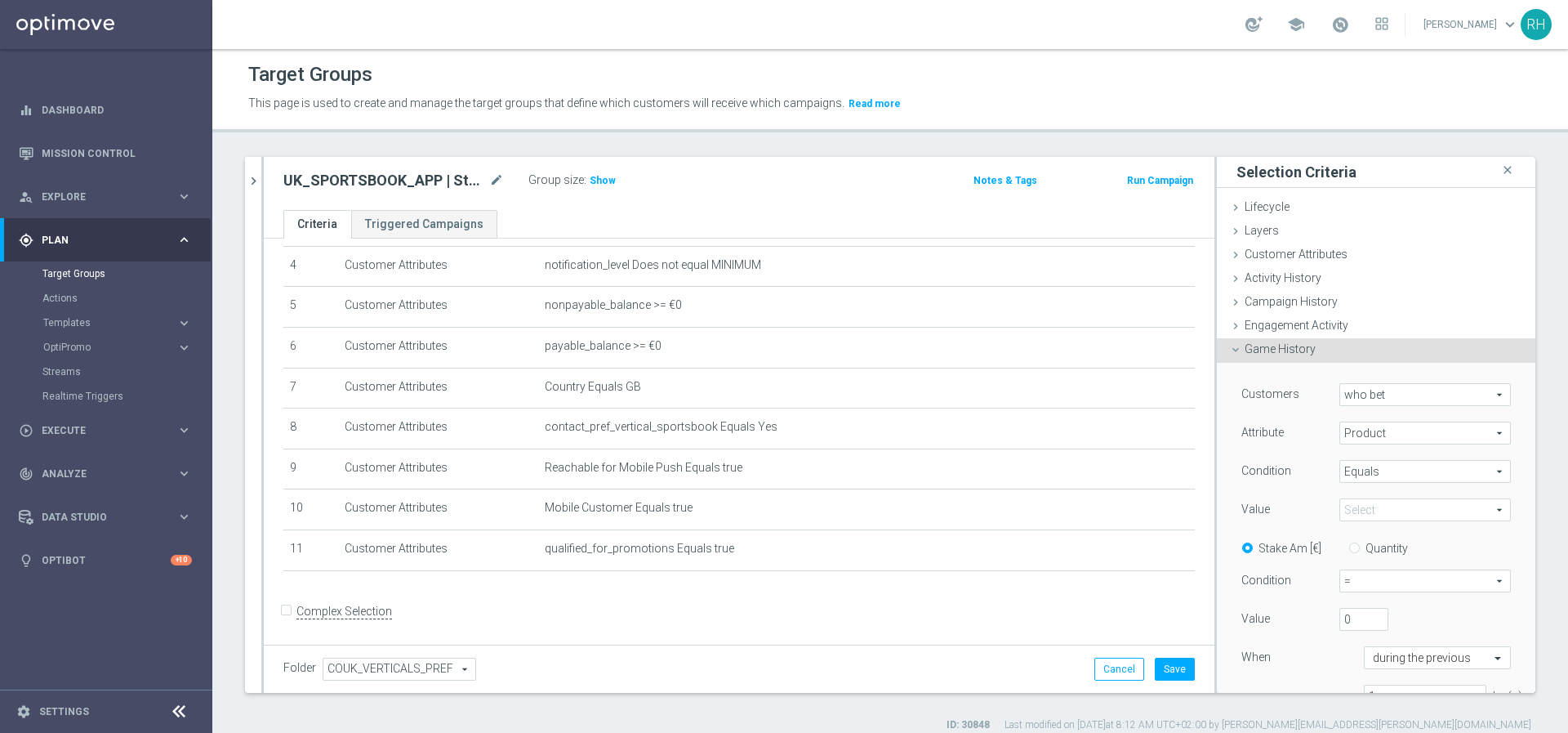
click at [1373, 516] on span at bounding box center [1425, 510] width 170 height 22
click at [1367, 659] on span "Sportsbook" at bounding box center [1425, 662] width 155 height 13
type input "Sportsbook"
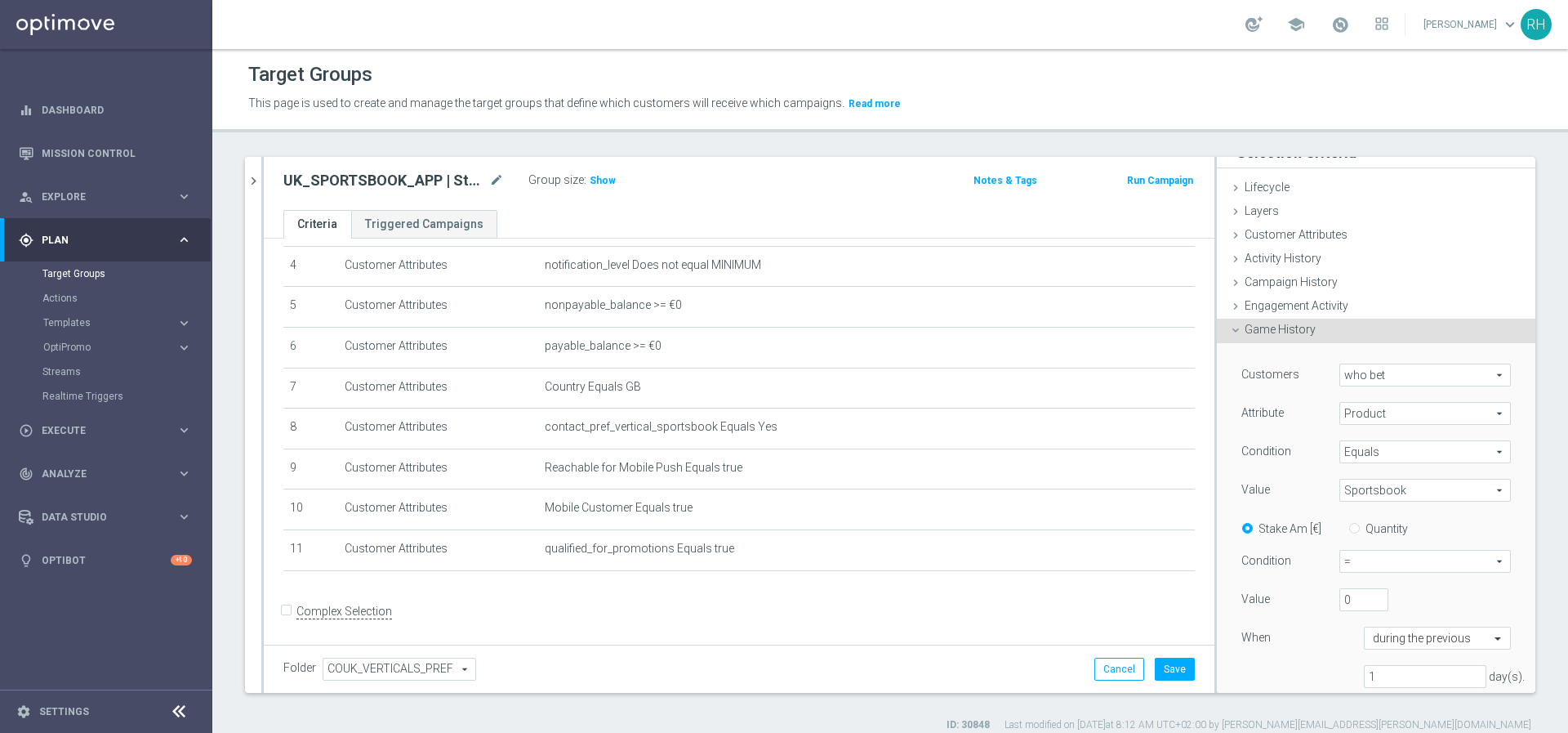
scroll to position [42, 0]
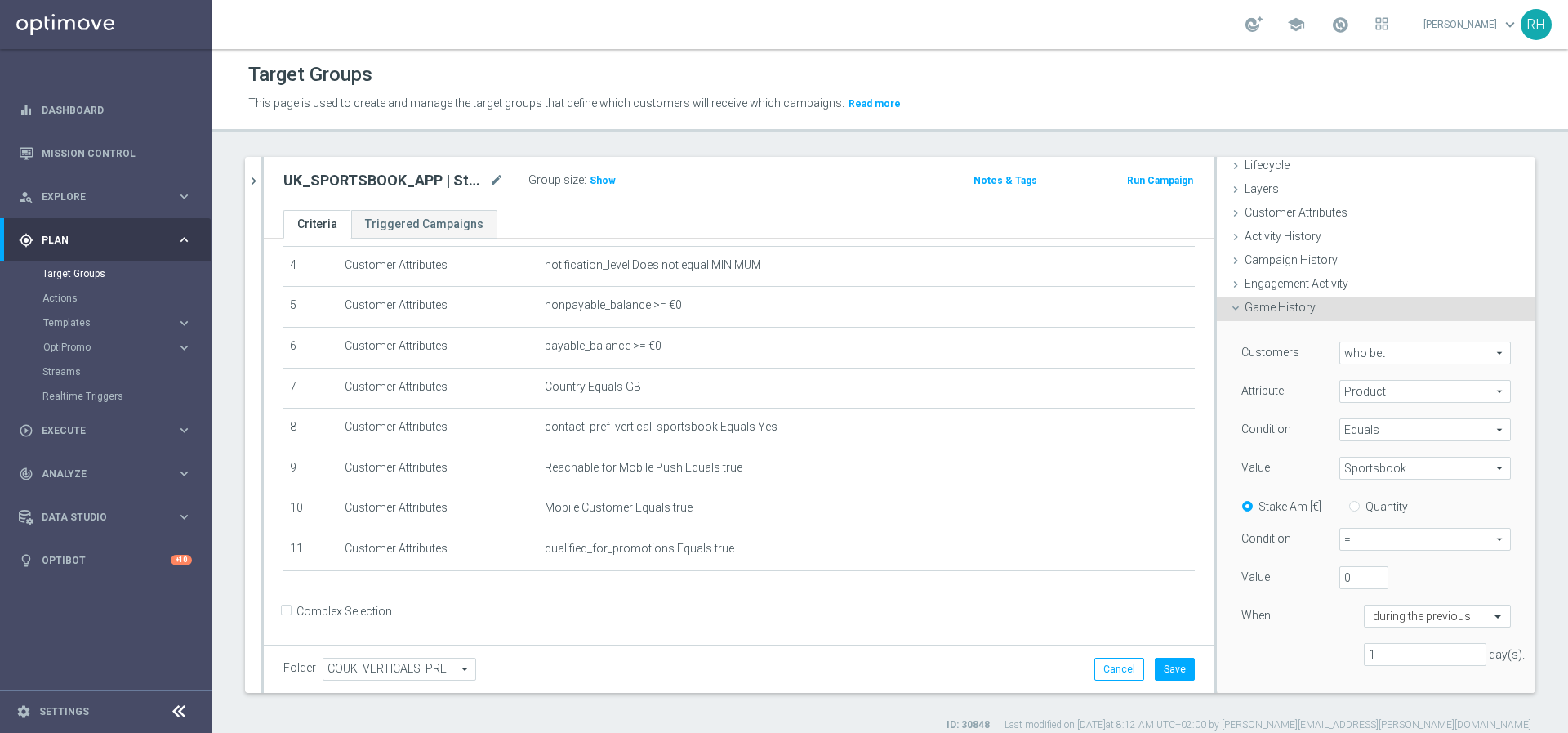
click at [1355, 541] on span "=" at bounding box center [1425, 539] width 170 height 22
click at [1364, 602] on span ">" at bounding box center [1424, 605] width 153 height 13
type input ">"
click at [1397, 658] on input "1" at bounding box center [1424, 654] width 122 height 22
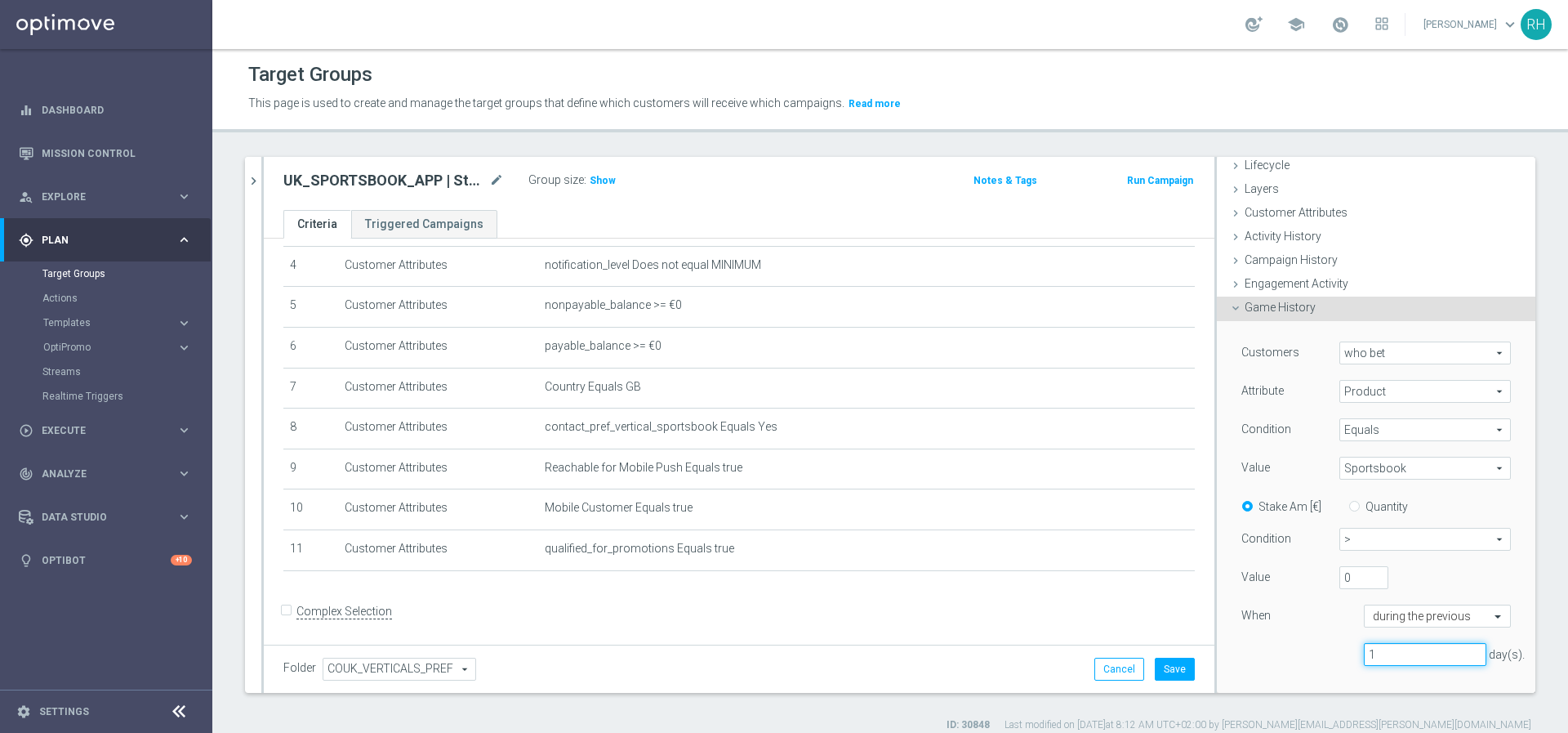
click at [1397, 658] on input "1" at bounding box center [1424, 654] width 122 height 22
type input "365"
click at [1262, 627] on div "When" at bounding box center [1290, 618] width 122 height 26
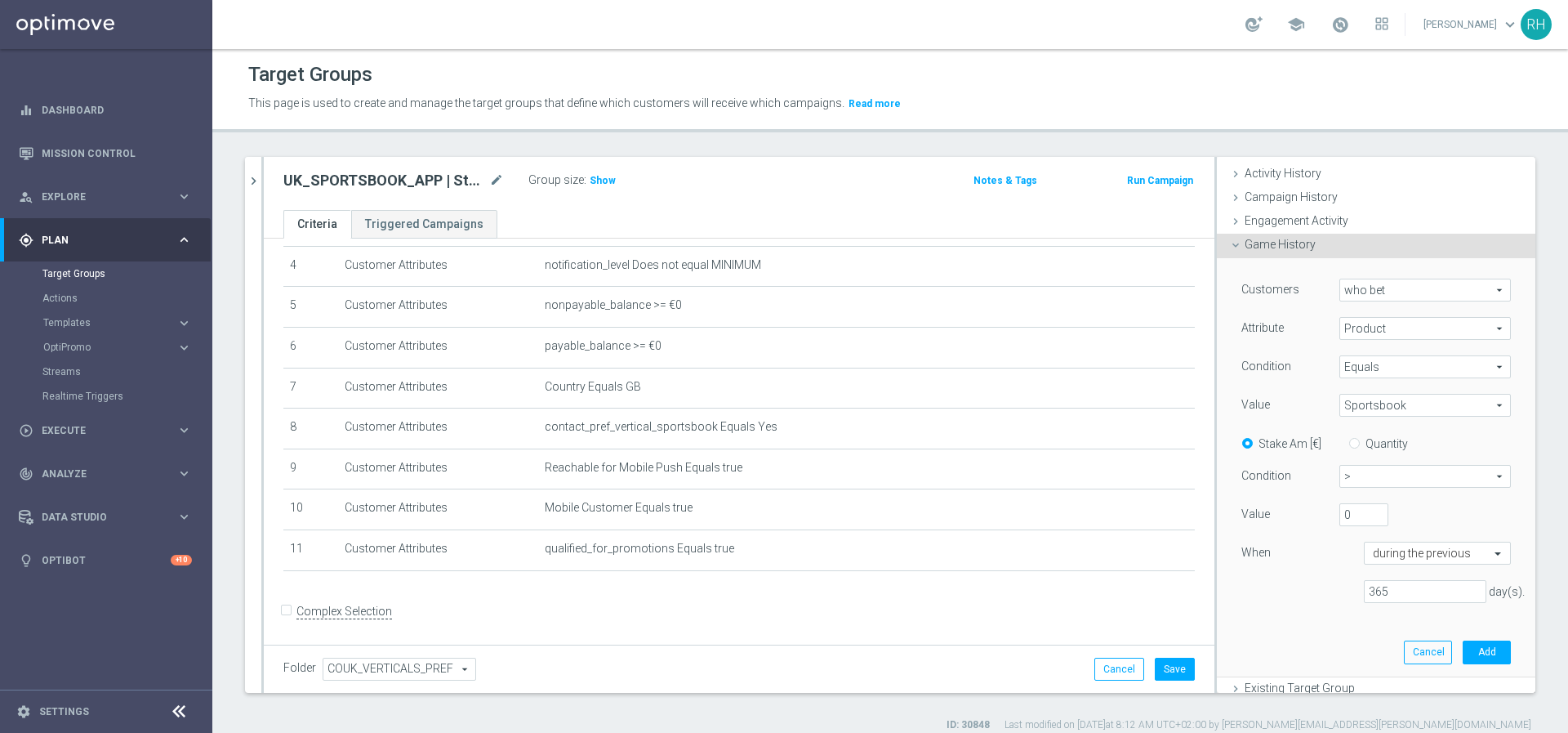
scroll to position [237, 0]
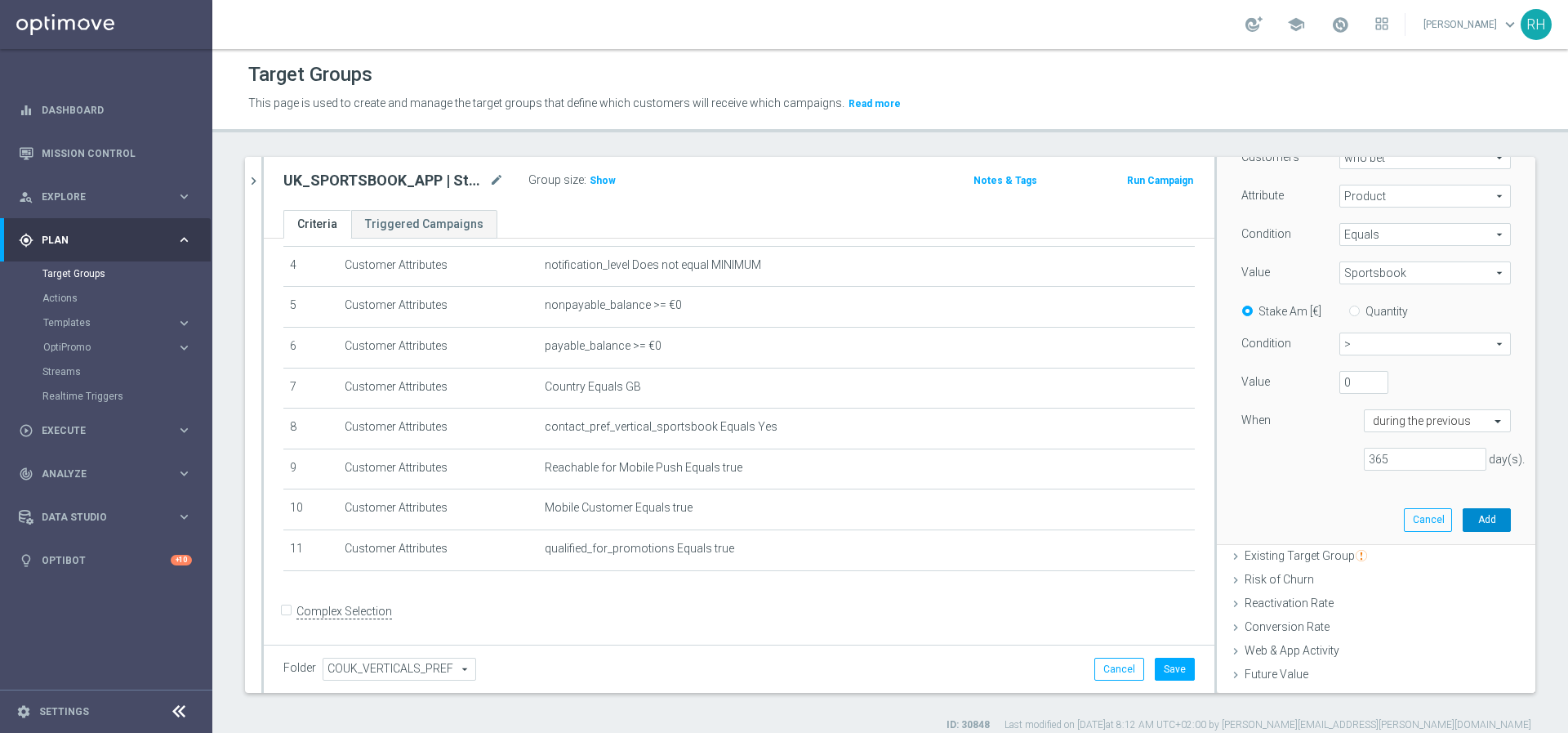
click at [1463, 520] on button "Add" at bounding box center [1487, 519] width 48 height 22
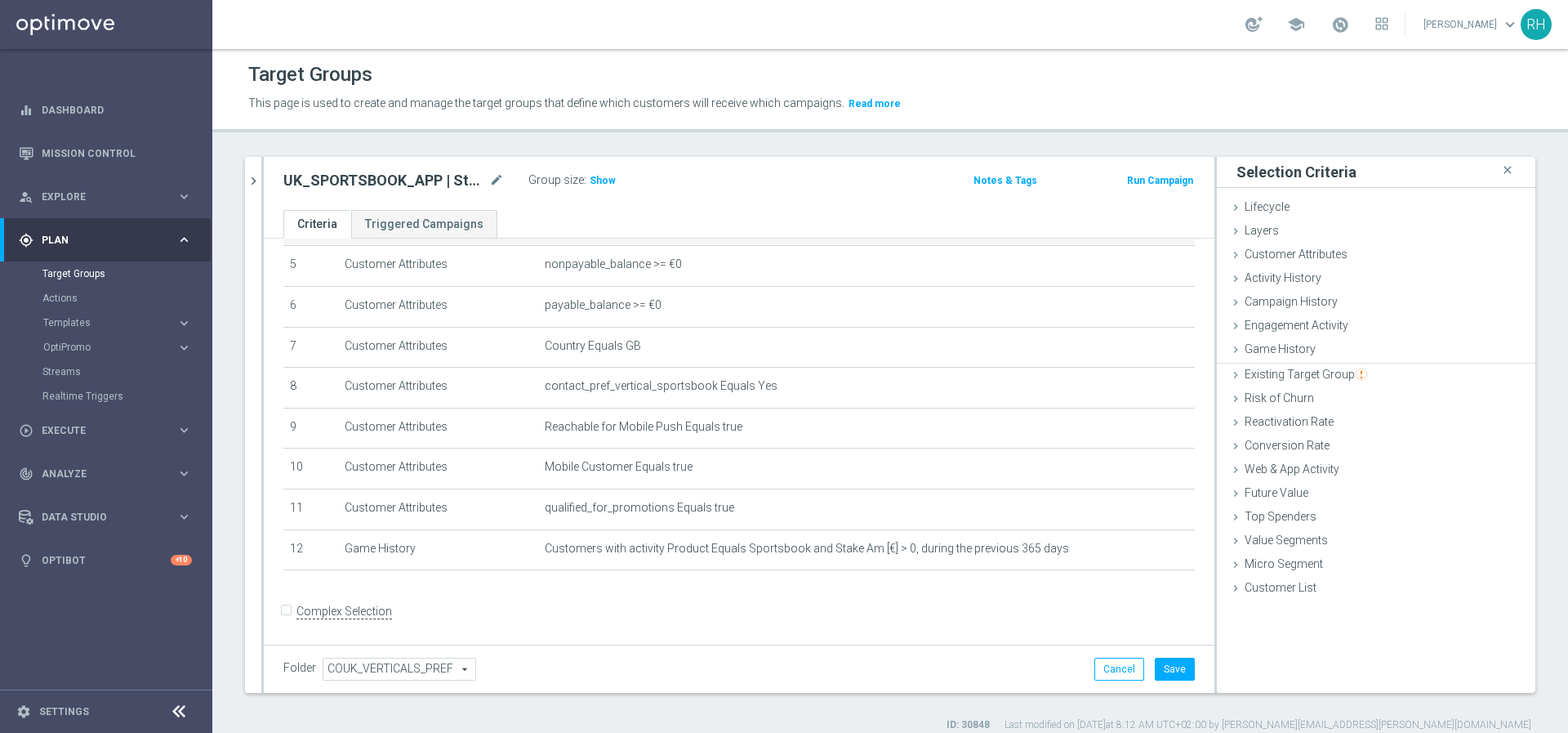
scroll to position [0, 0]
click at [607, 181] on span "Show" at bounding box center [603, 181] width 26 height 12
